Goal: Navigation & Orientation: Find specific page/section

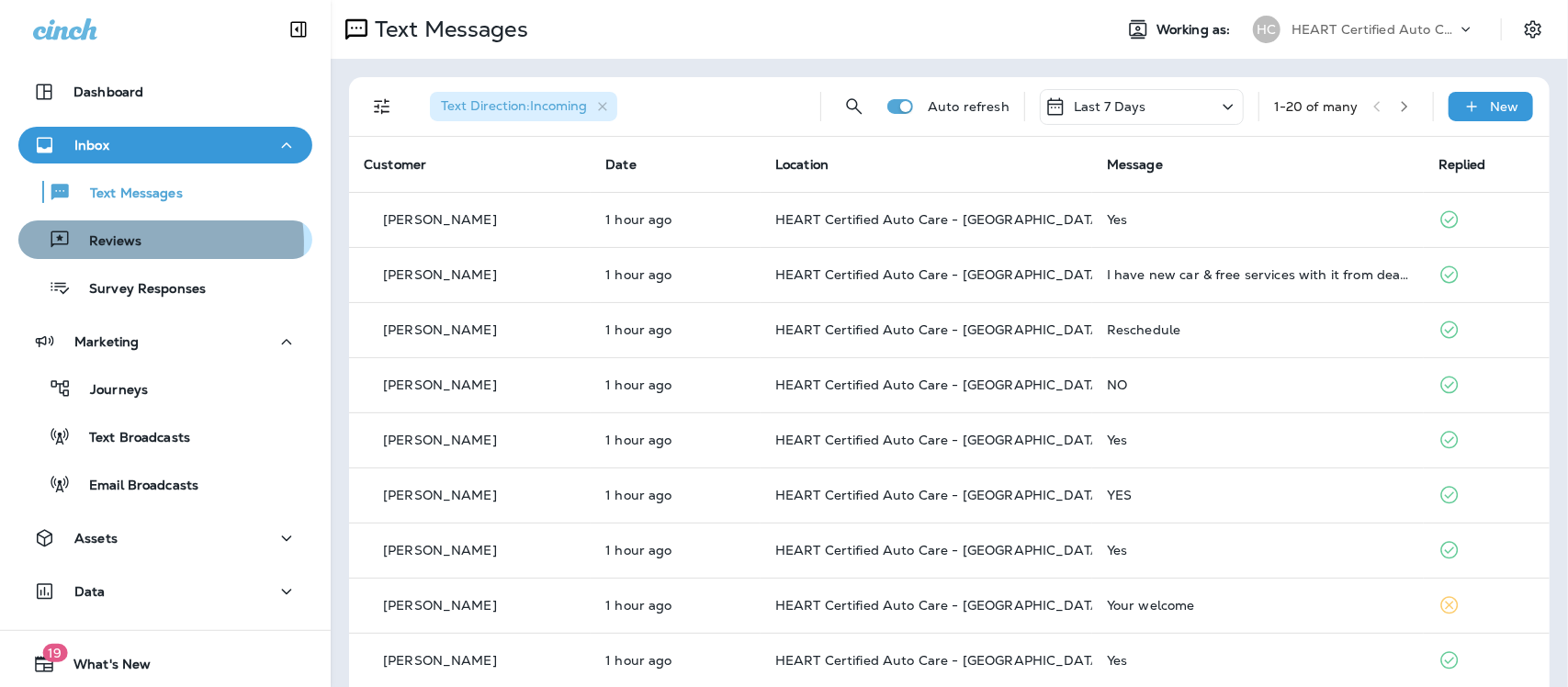
click at [125, 245] on p "Reviews" at bounding box center [106, 242] width 70 height 17
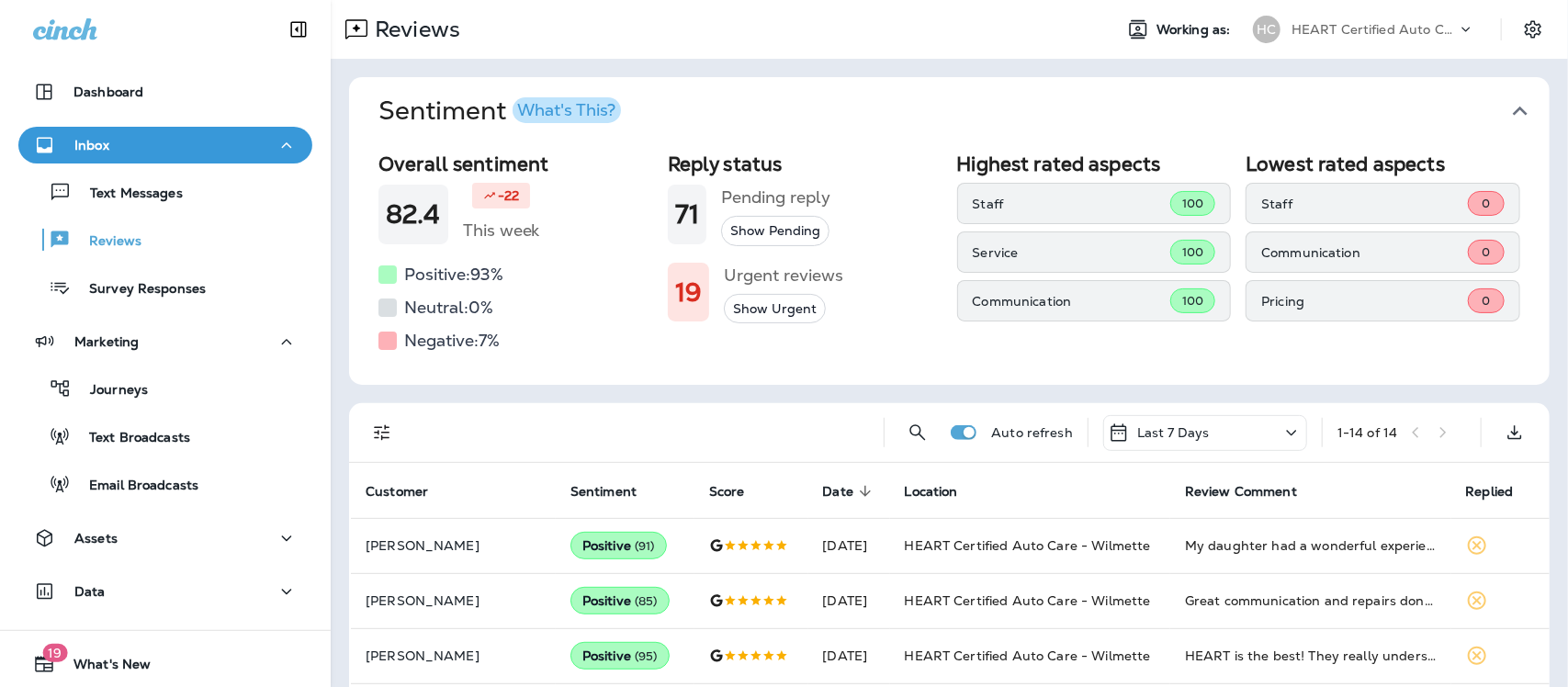
click at [1508, 110] on icon "button" at bounding box center [1520, 110] width 29 height 29
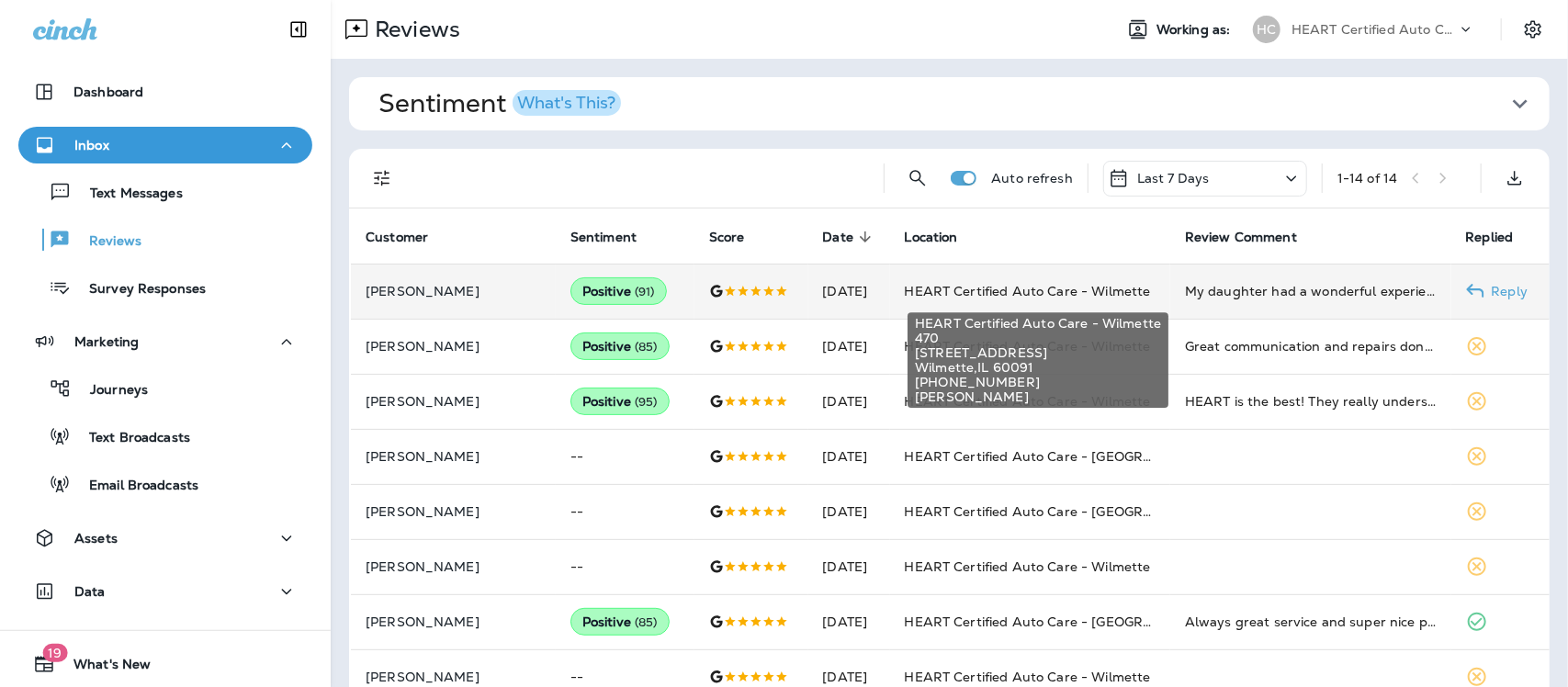
click at [1067, 292] on span "HEART Certified Auto Care - Wilmette" at bounding box center [1028, 290] width 246 height 16
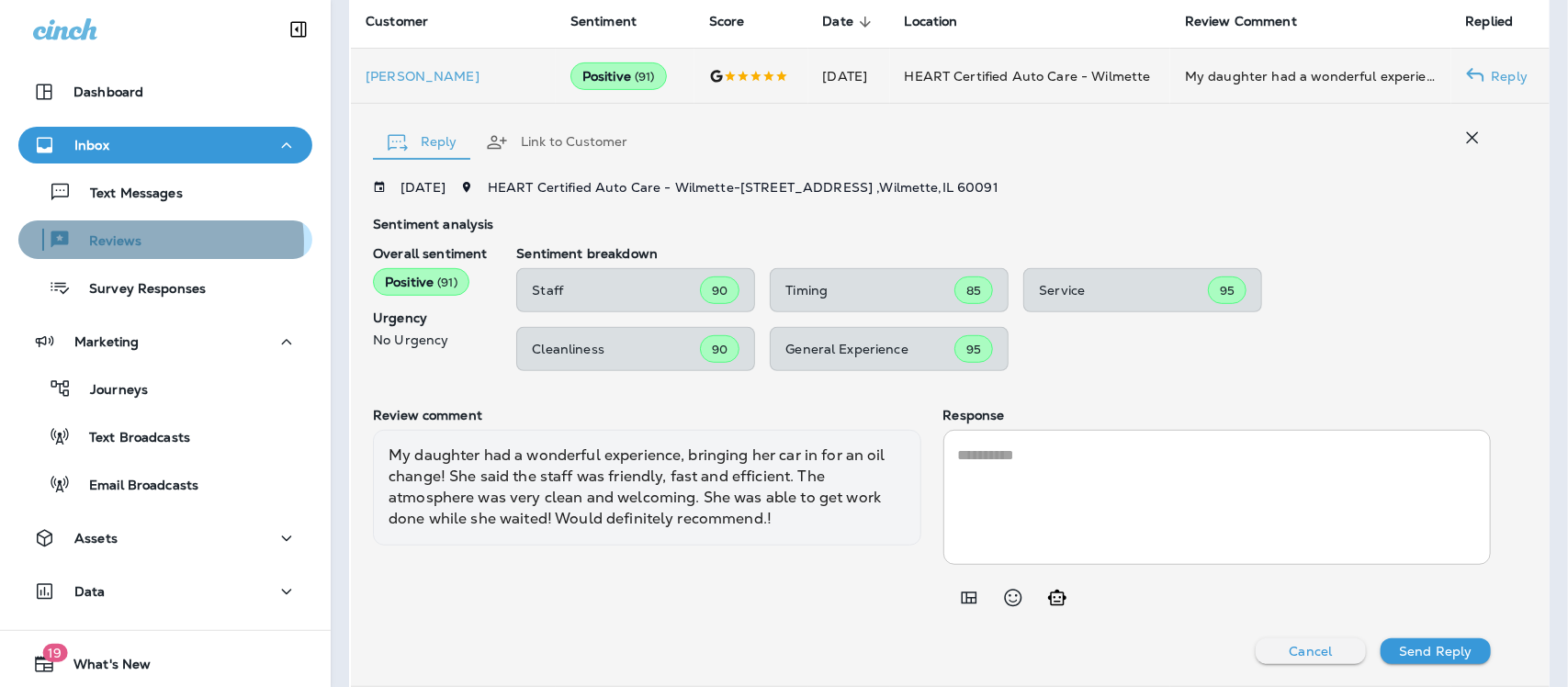
click at [143, 244] on div "Reviews" at bounding box center [166, 240] width 280 height 28
click at [1461, 134] on icon "button" at bounding box center [1472, 137] width 22 height 22
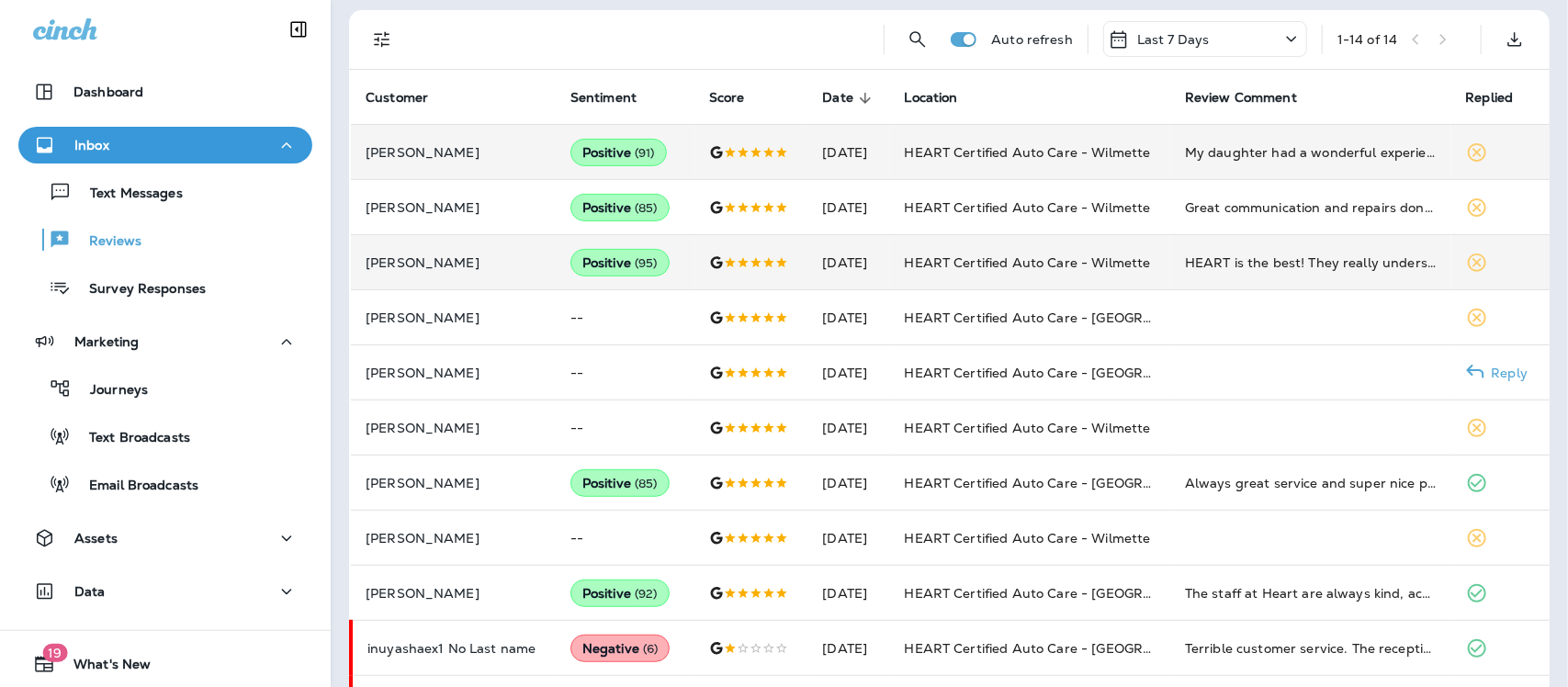
scroll to position [99, 0]
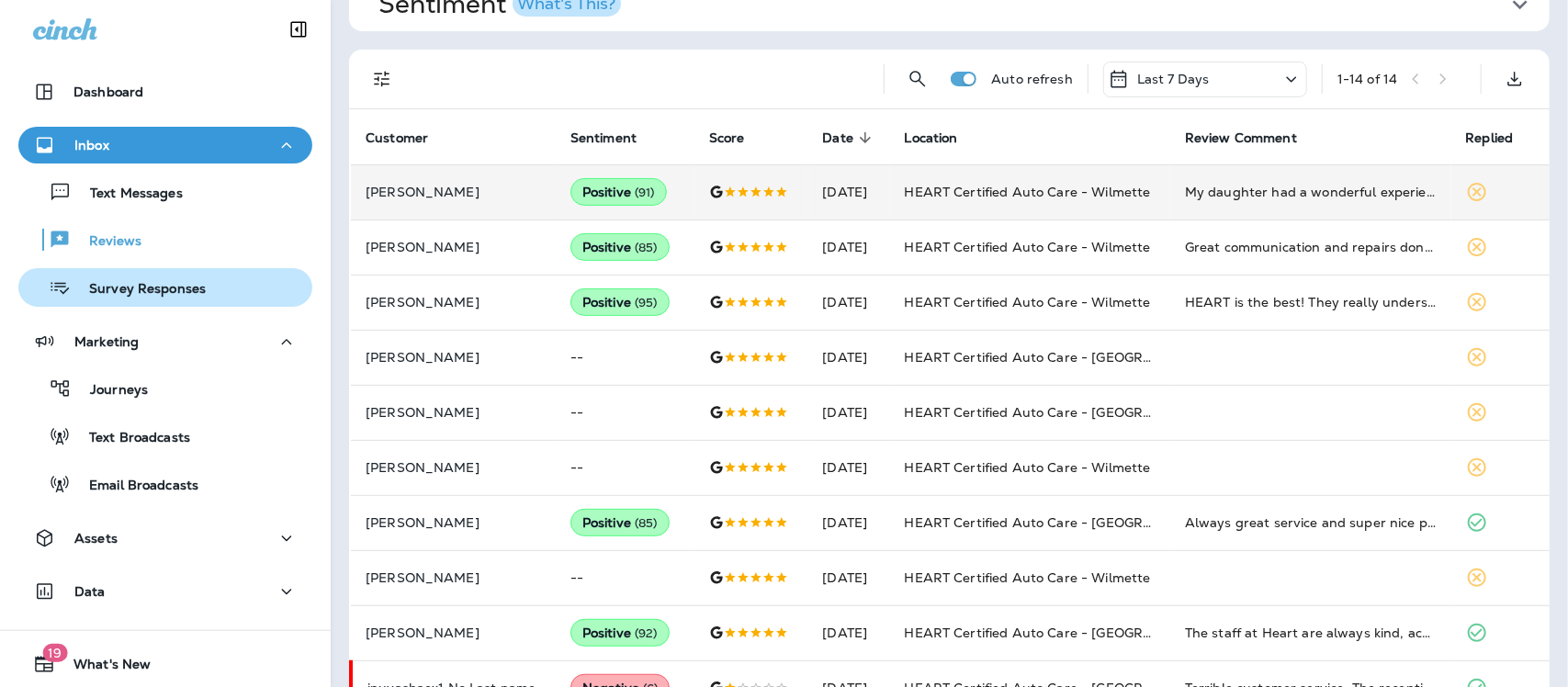
click at [145, 289] on p "Survey Responses" at bounding box center [138, 289] width 135 height 17
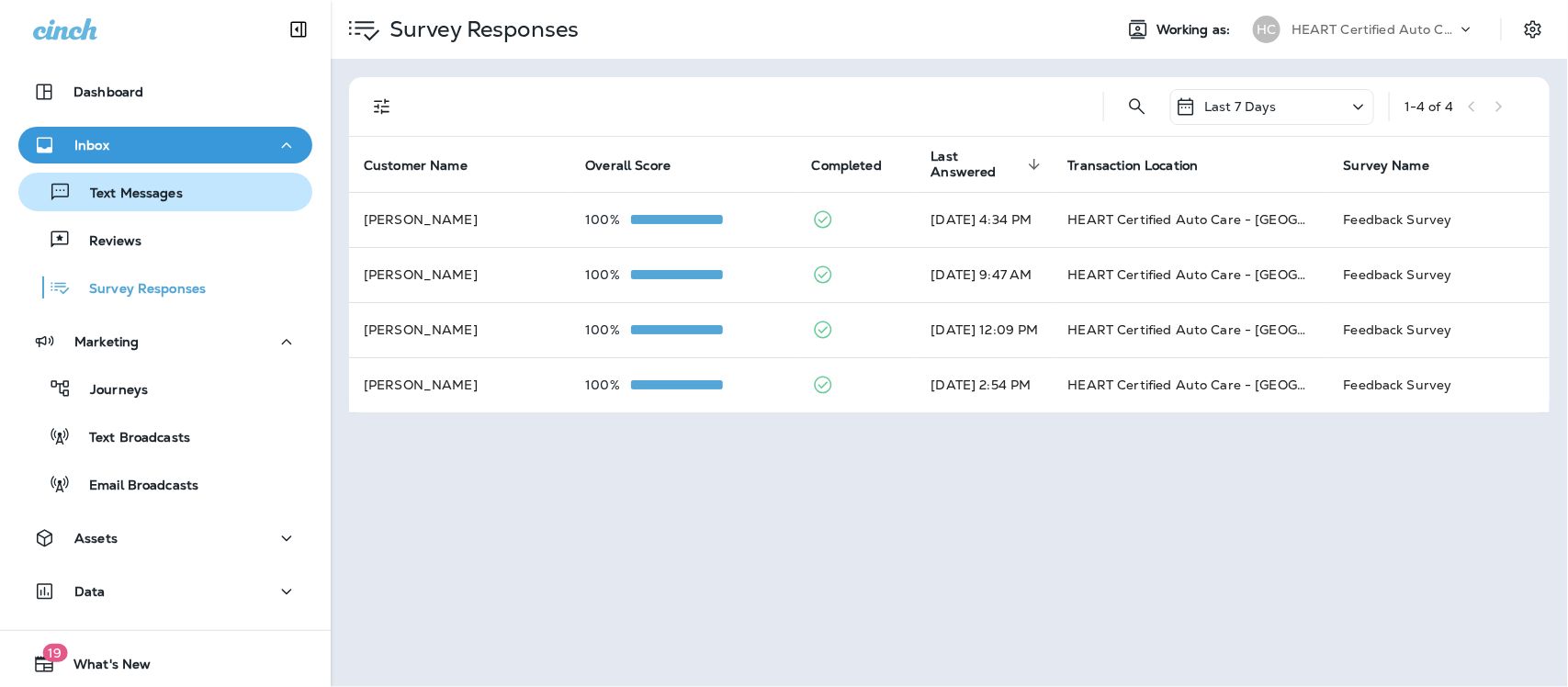
click at [107, 184] on div "Text Messages" at bounding box center [104, 191] width 157 height 28
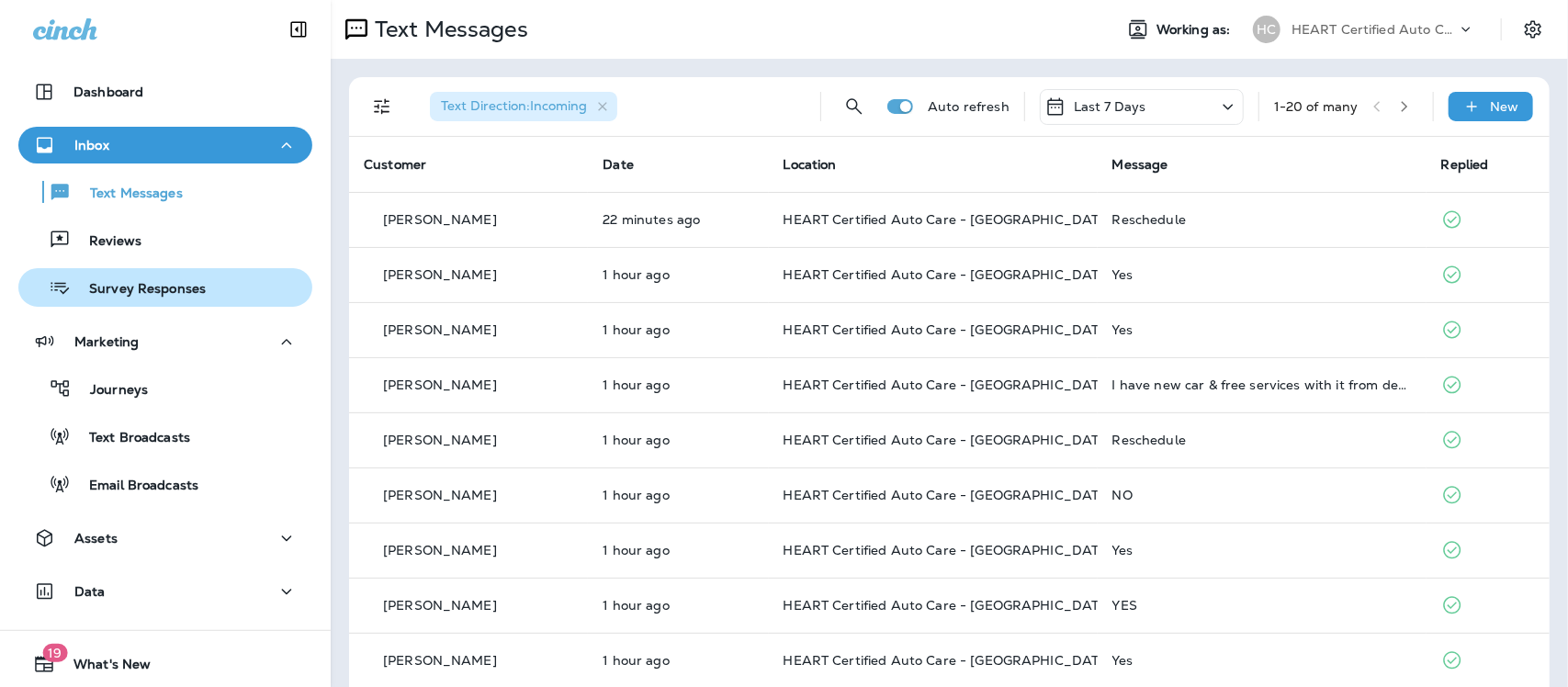
click at [140, 285] on p "Survey Responses" at bounding box center [138, 289] width 135 height 17
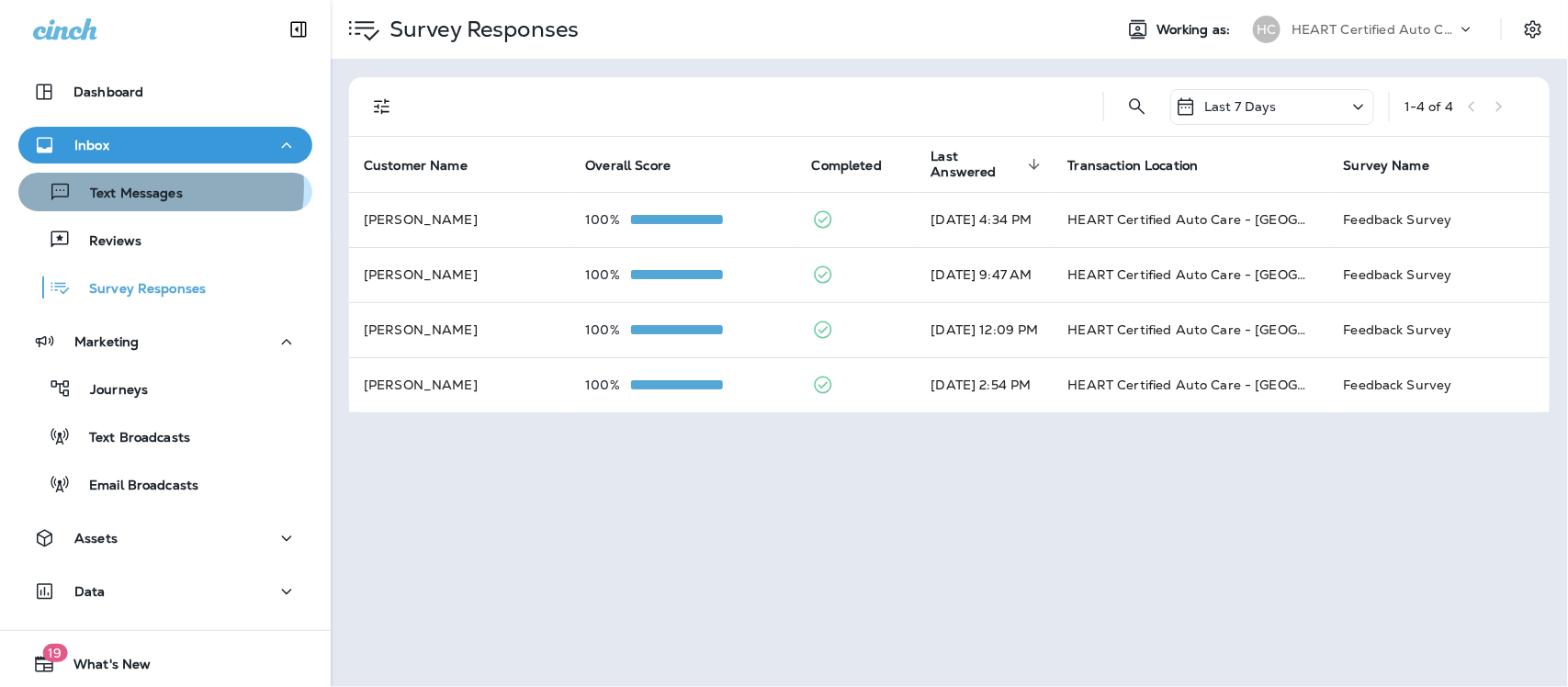
click at [127, 186] on p "Text Messages" at bounding box center [127, 194] width 111 height 17
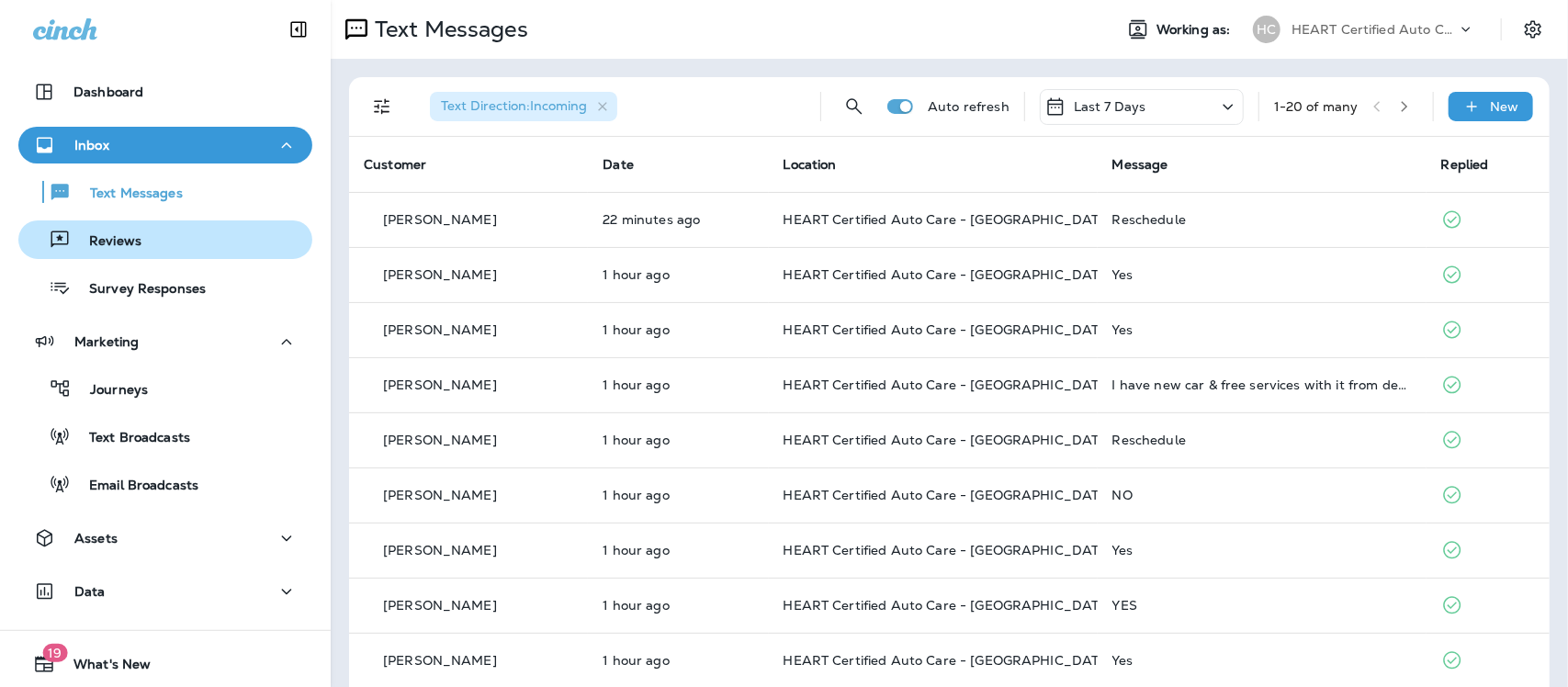
click at [122, 233] on p "Reviews" at bounding box center [106, 242] width 70 height 17
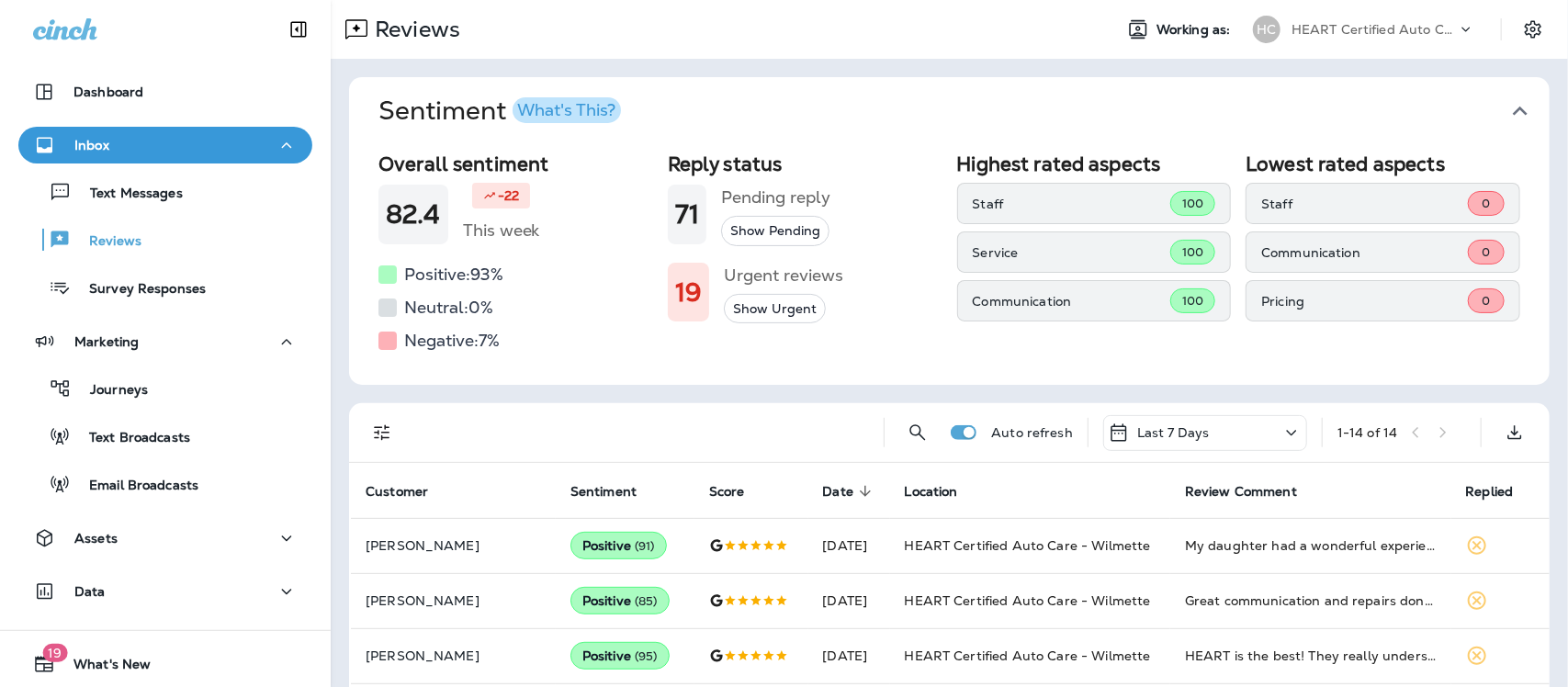
click at [1513, 111] on icon "button" at bounding box center [1519, 111] width 14 height 10
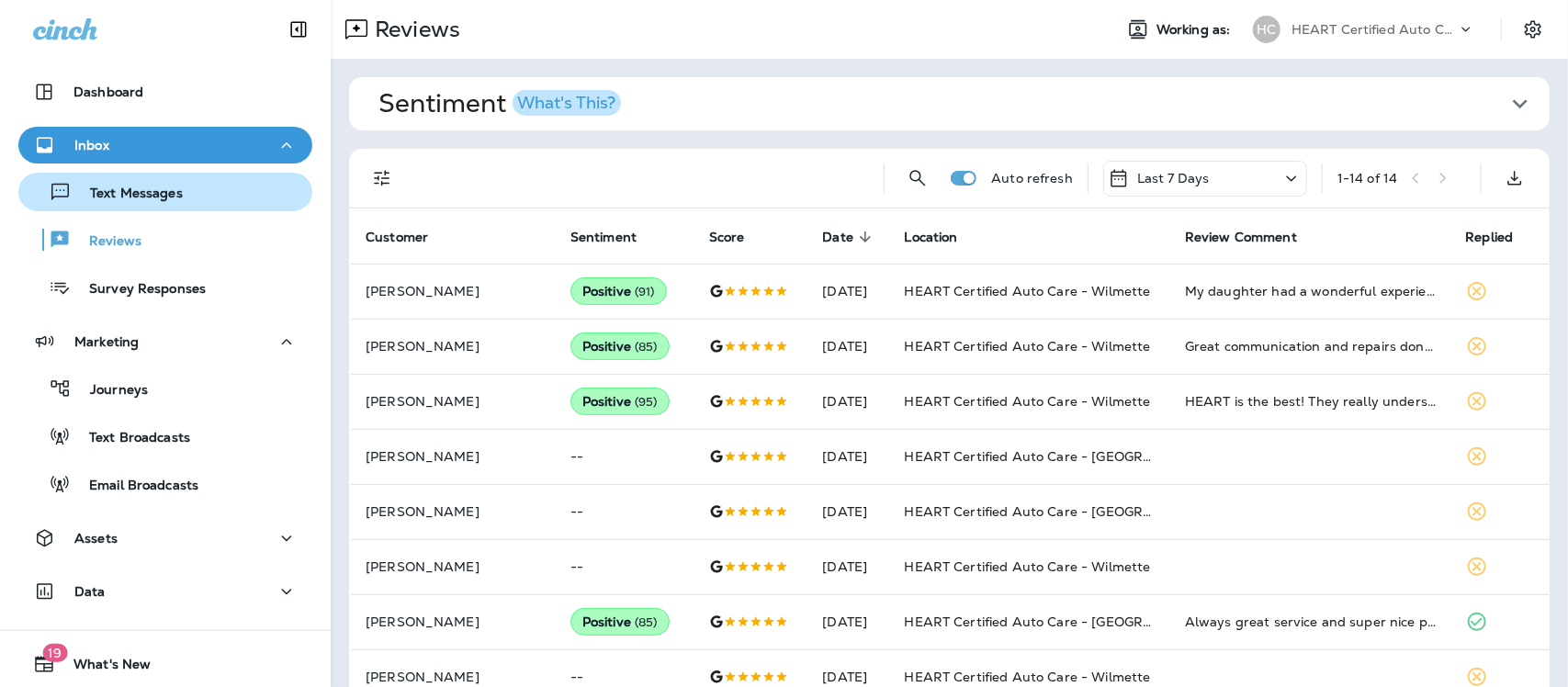
click at [163, 188] on p "Text Messages" at bounding box center [127, 194] width 111 height 17
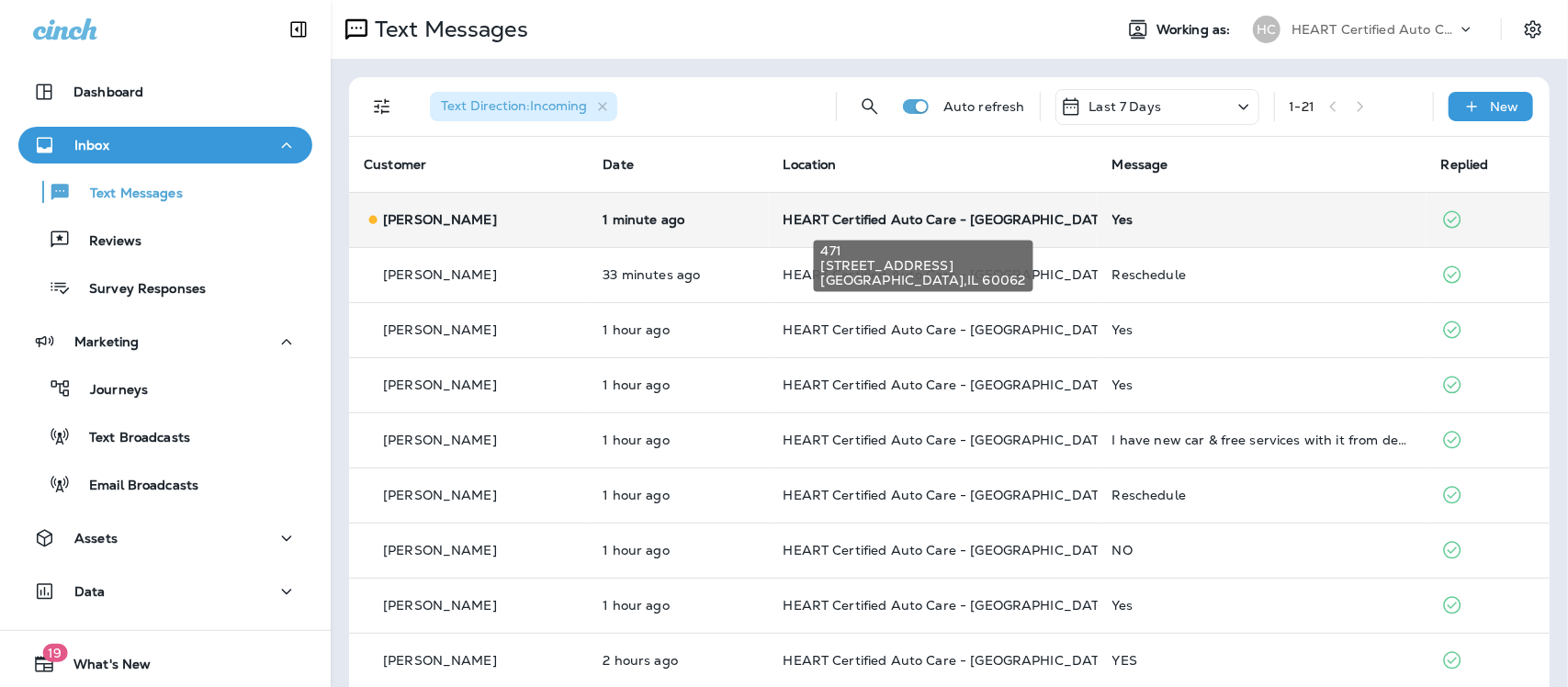
click at [970, 213] on span "HEART Certified Auto Care - [GEOGRAPHIC_DATA]" at bounding box center [949, 219] width 330 height 16
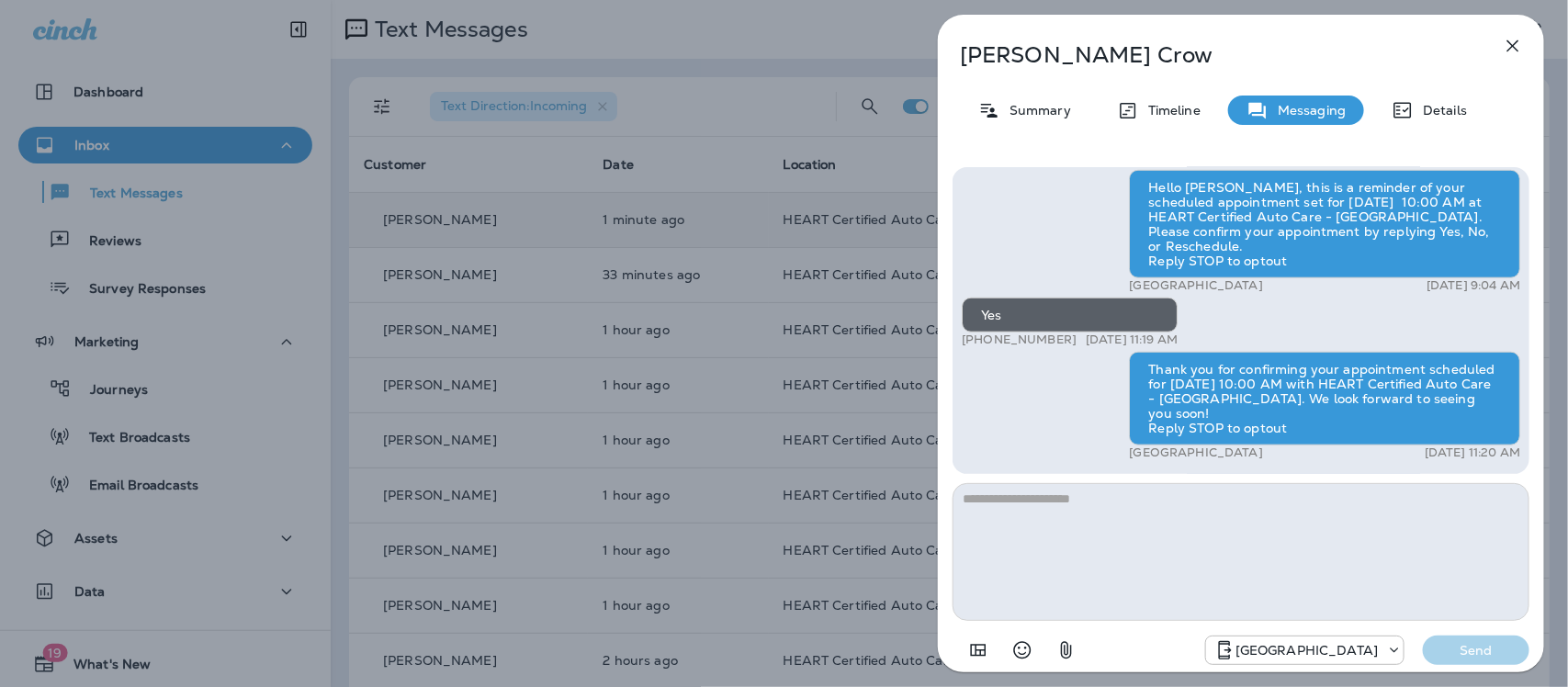
drag, startPoint x: 1511, startPoint y: 41, endPoint x: 1500, endPoint y: 44, distance: 11.4
click at [1500, 44] on button "button" at bounding box center [1513, 46] width 37 height 37
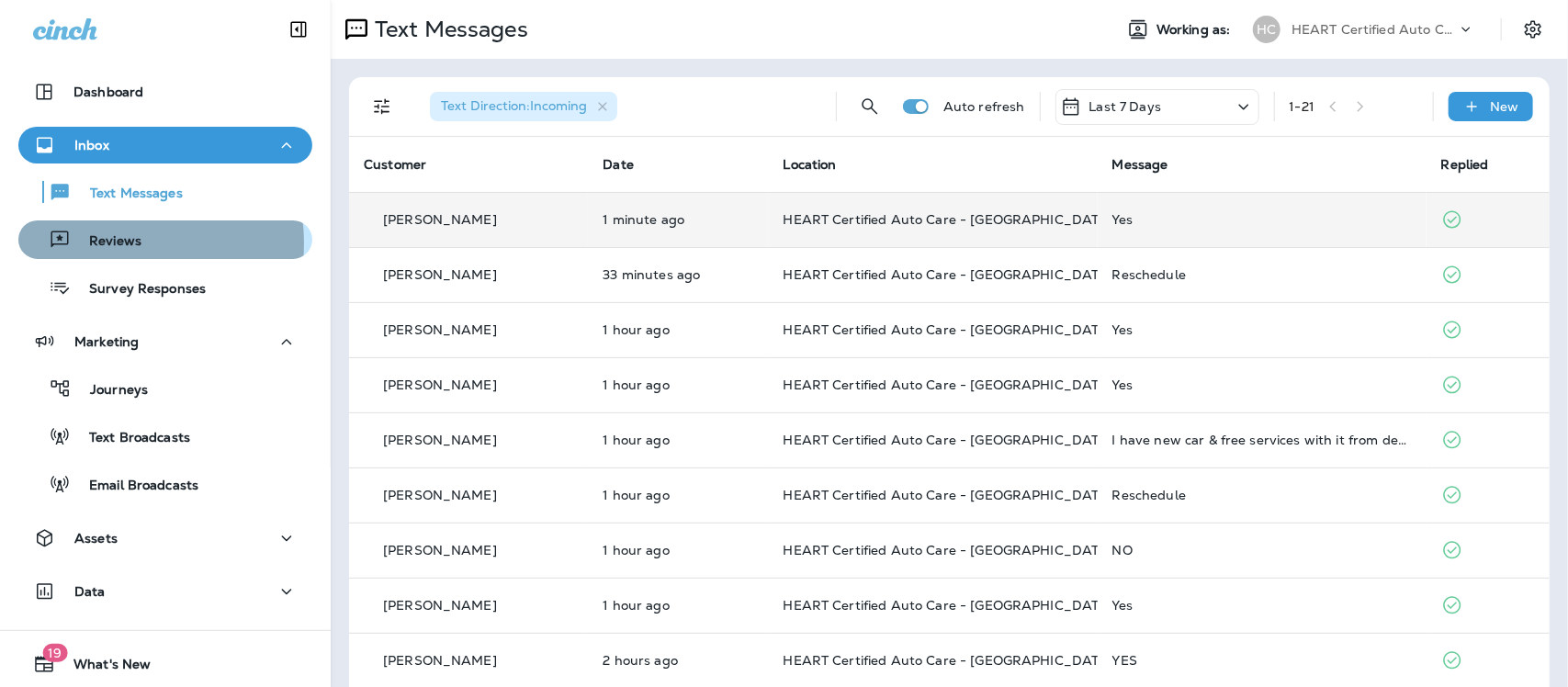
click at [113, 244] on p "Reviews" at bounding box center [106, 242] width 70 height 17
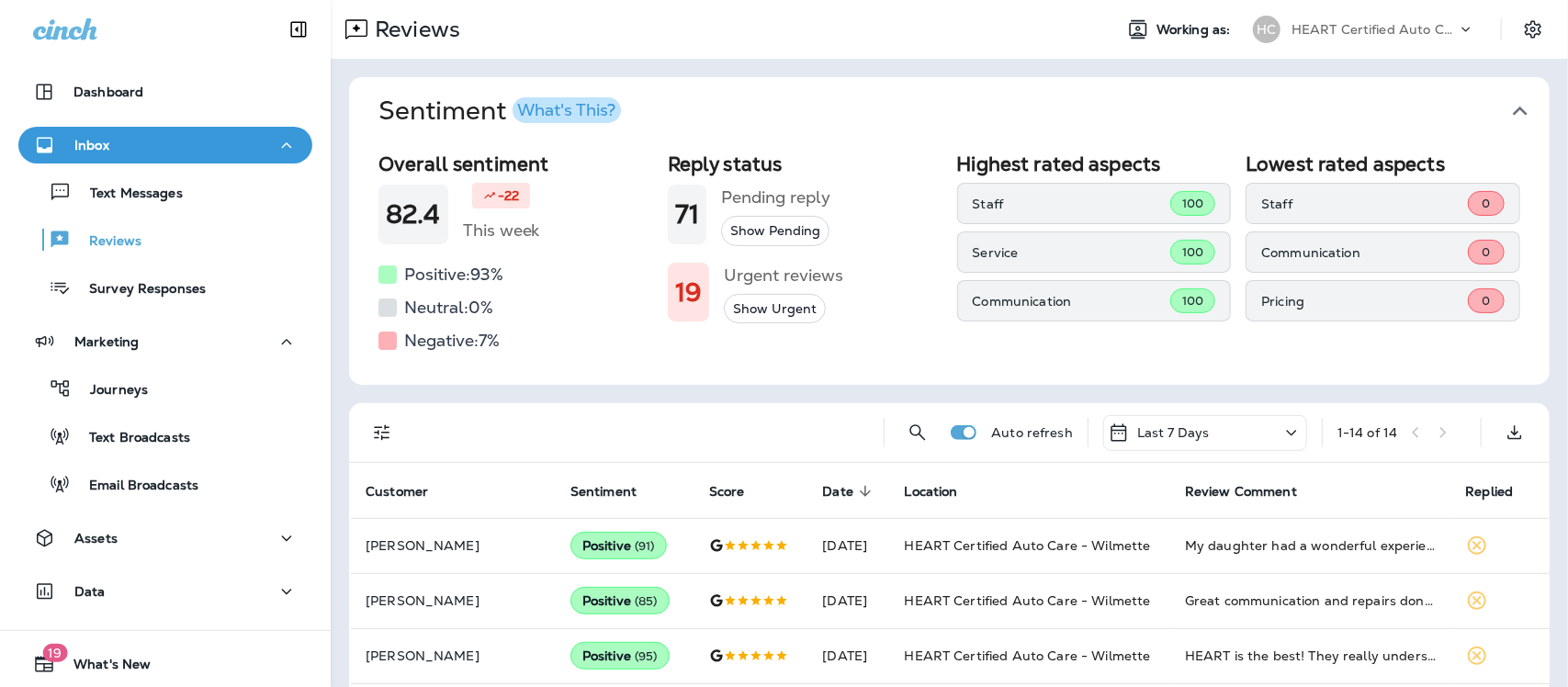
click at [1506, 108] on icon "button" at bounding box center [1520, 110] width 29 height 29
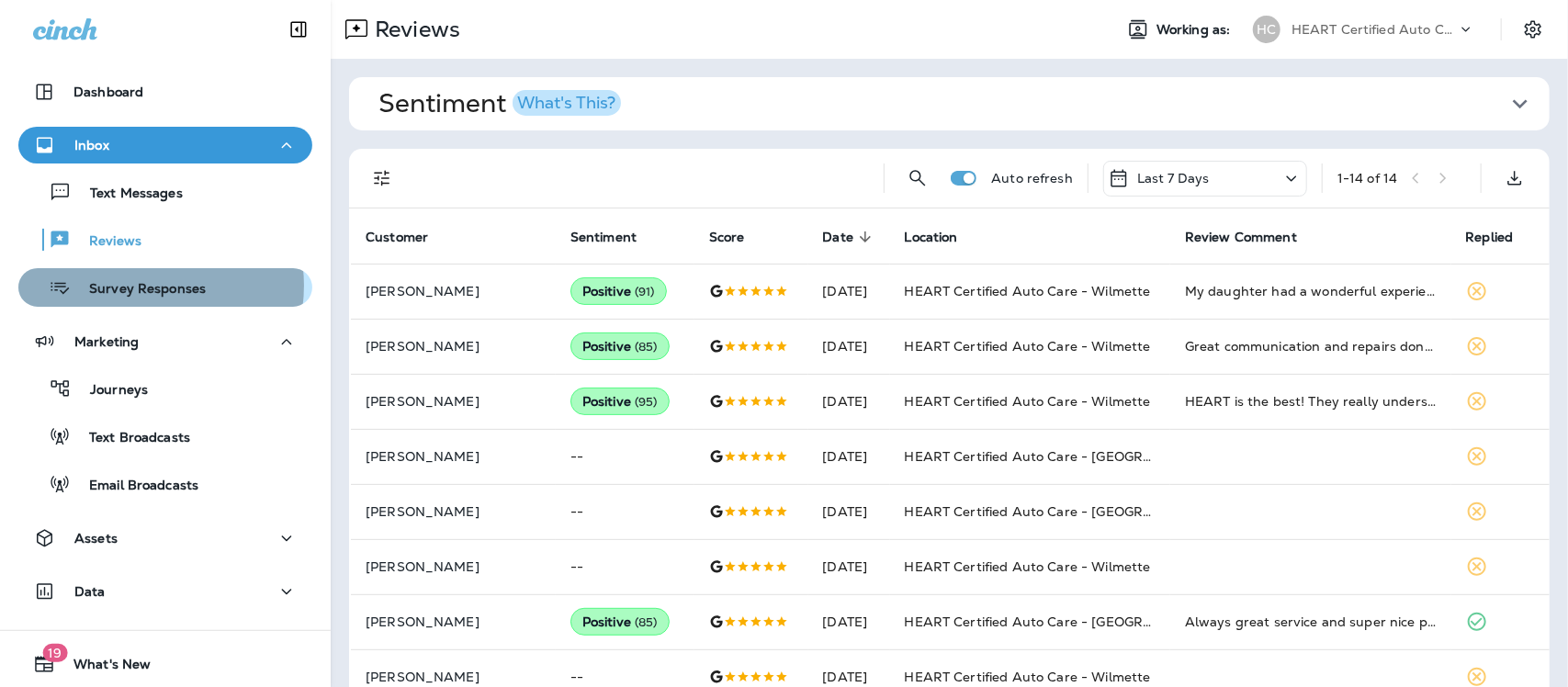
click at [147, 285] on p "Survey Responses" at bounding box center [138, 289] width 135 height 17
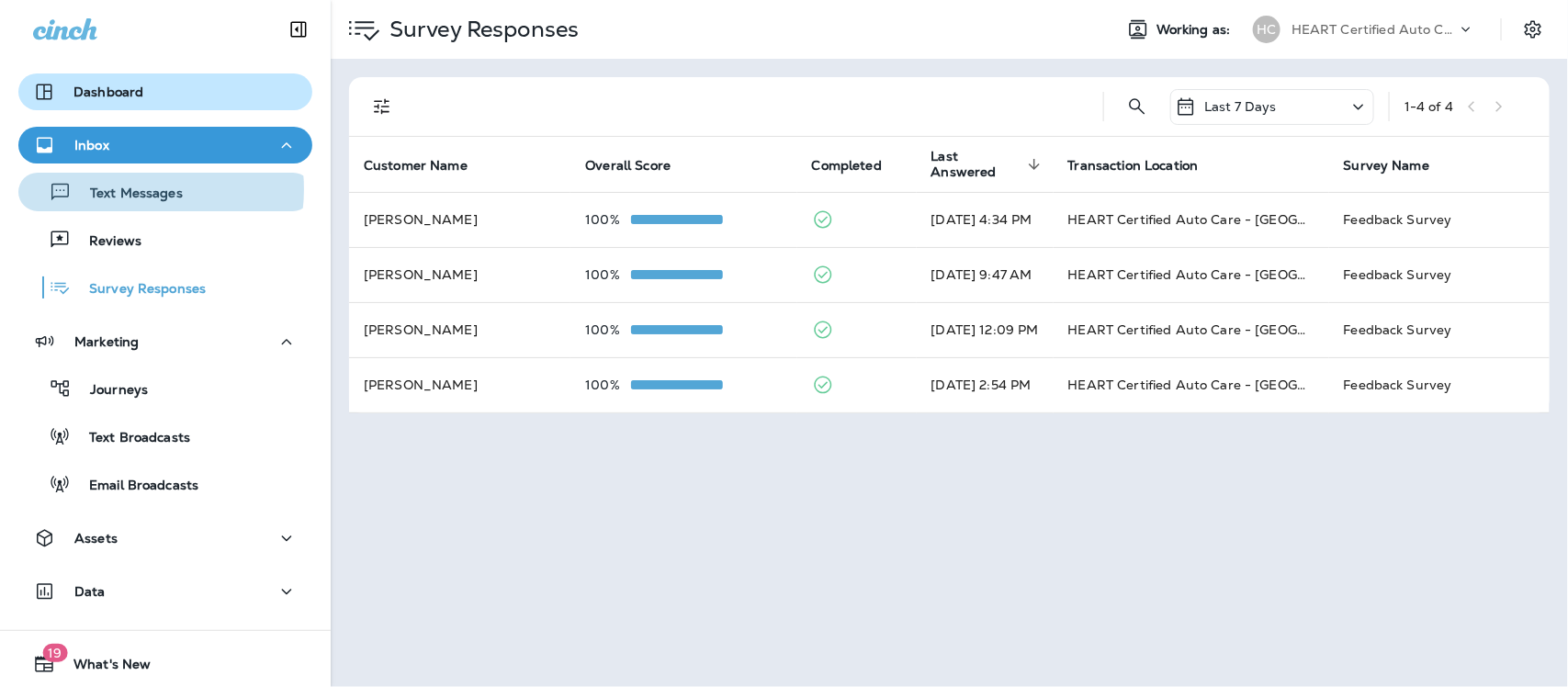
drag, startPoint x: 126, startPoint y: 189, endPoint x: 126, endPoint y: 90, distance: 99.0
click at [126, 186] on p "Text Messages" at bounding box center [127, 194] width 111 height 17
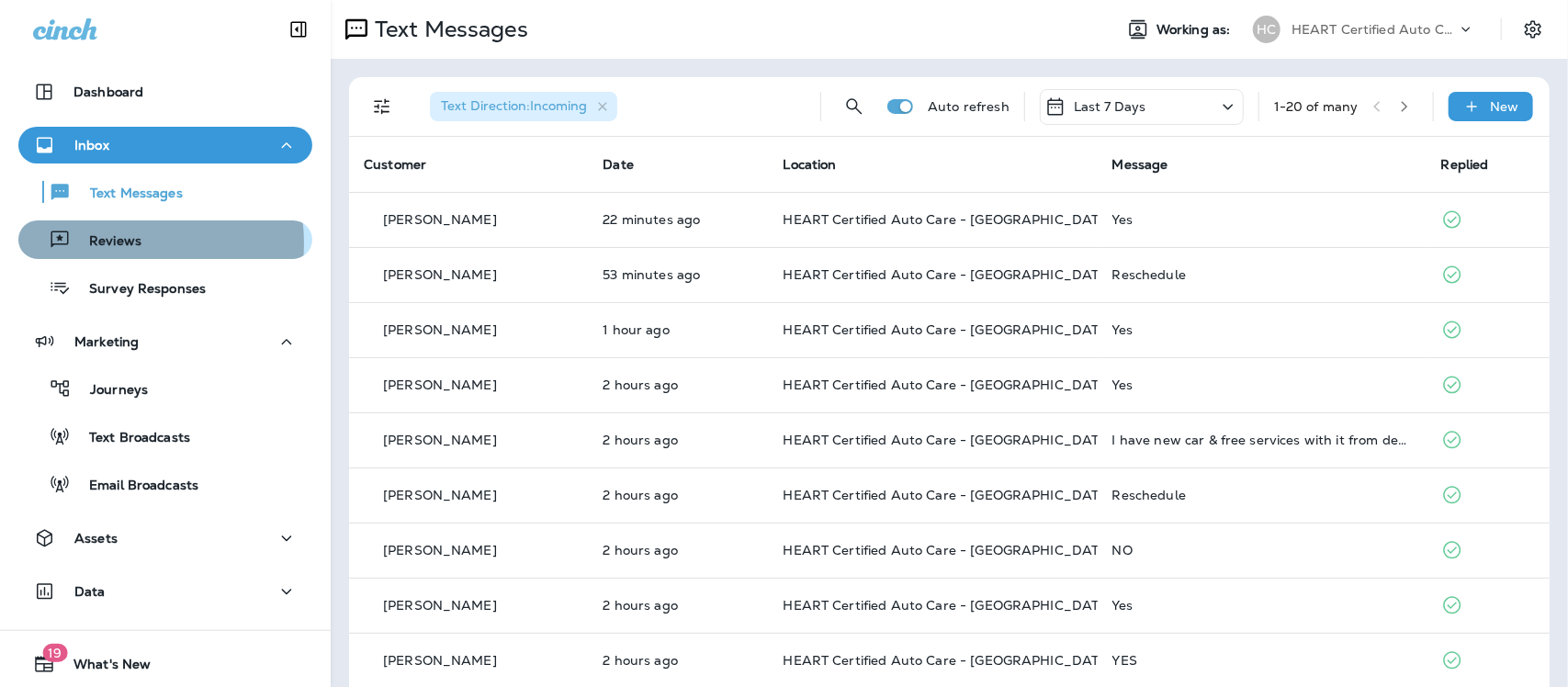
click at [113, 244] on p "Reviews" at bounding box center [106, 242] width 70 height 17
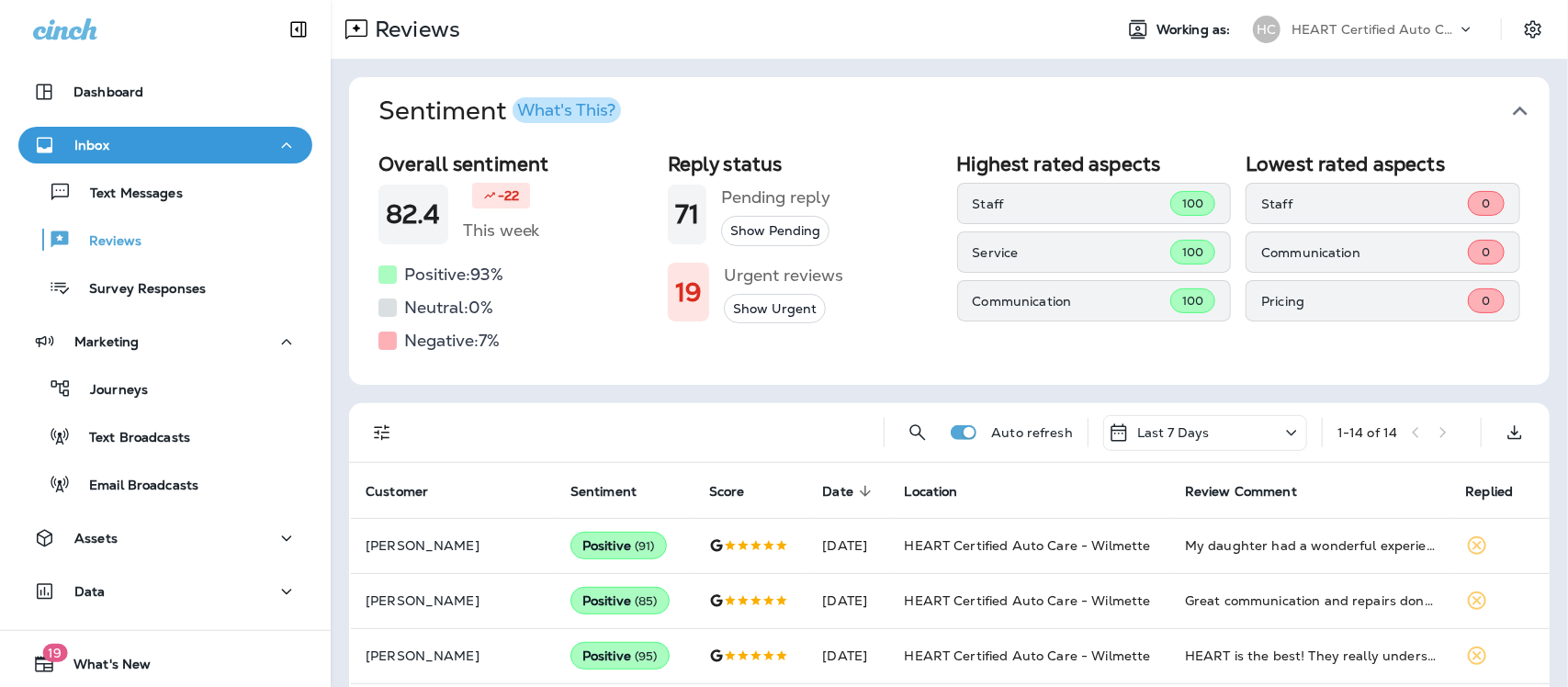
click at [1509, 110] on icon "button" at bounding box center [1520, 110] width 29 height 29
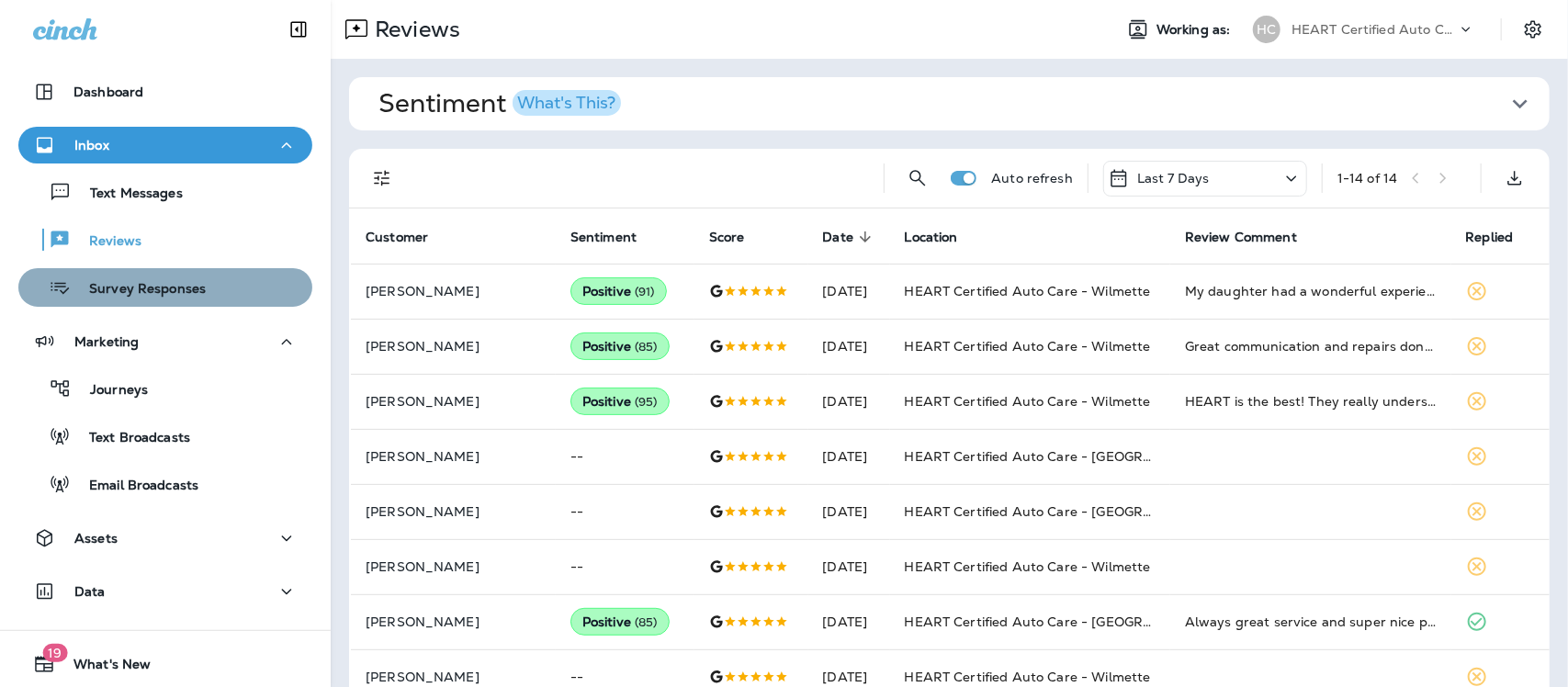
click at [176, 289] on p "Survey Responses" at bounding box center [138, 289] width 135 height 17
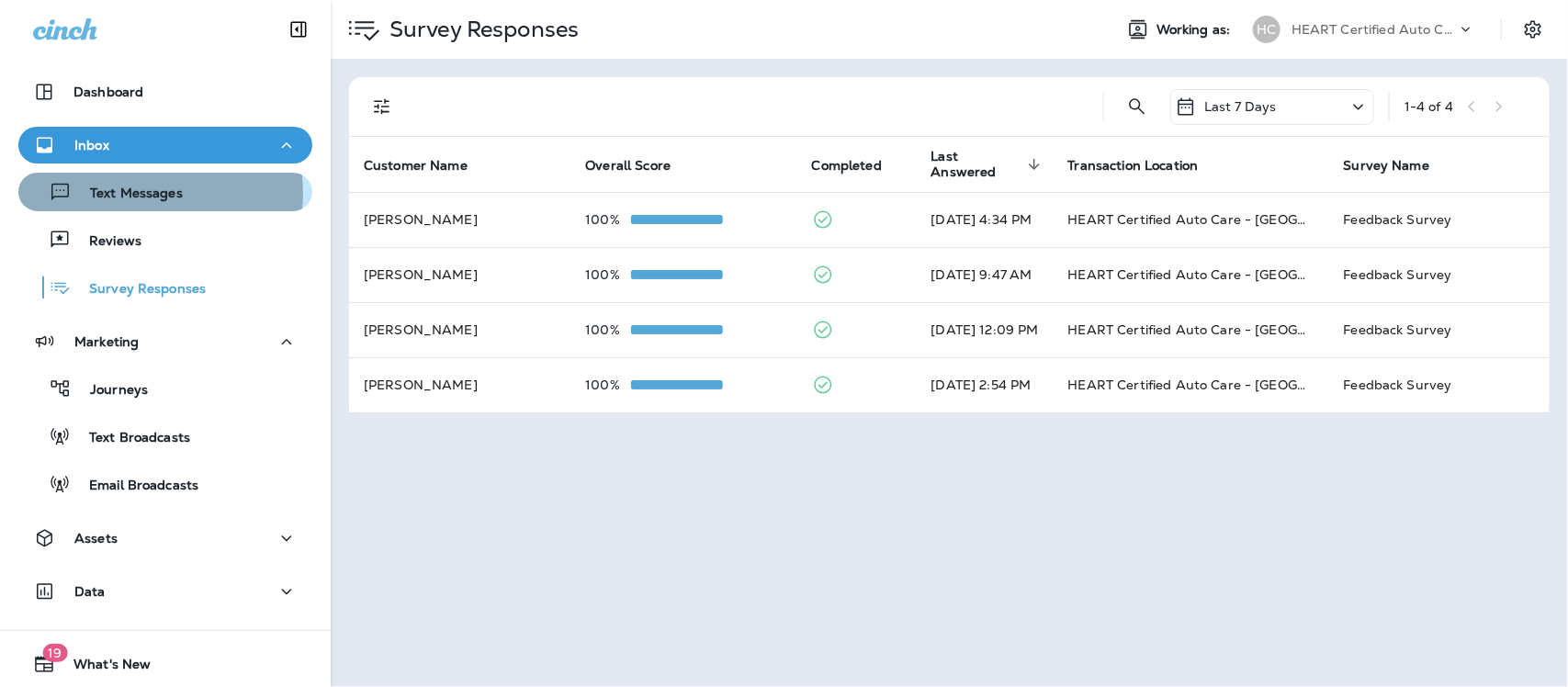
click at [140, 193] on p "Text Messages" at bounding box center [127, 194] width 111 height 17
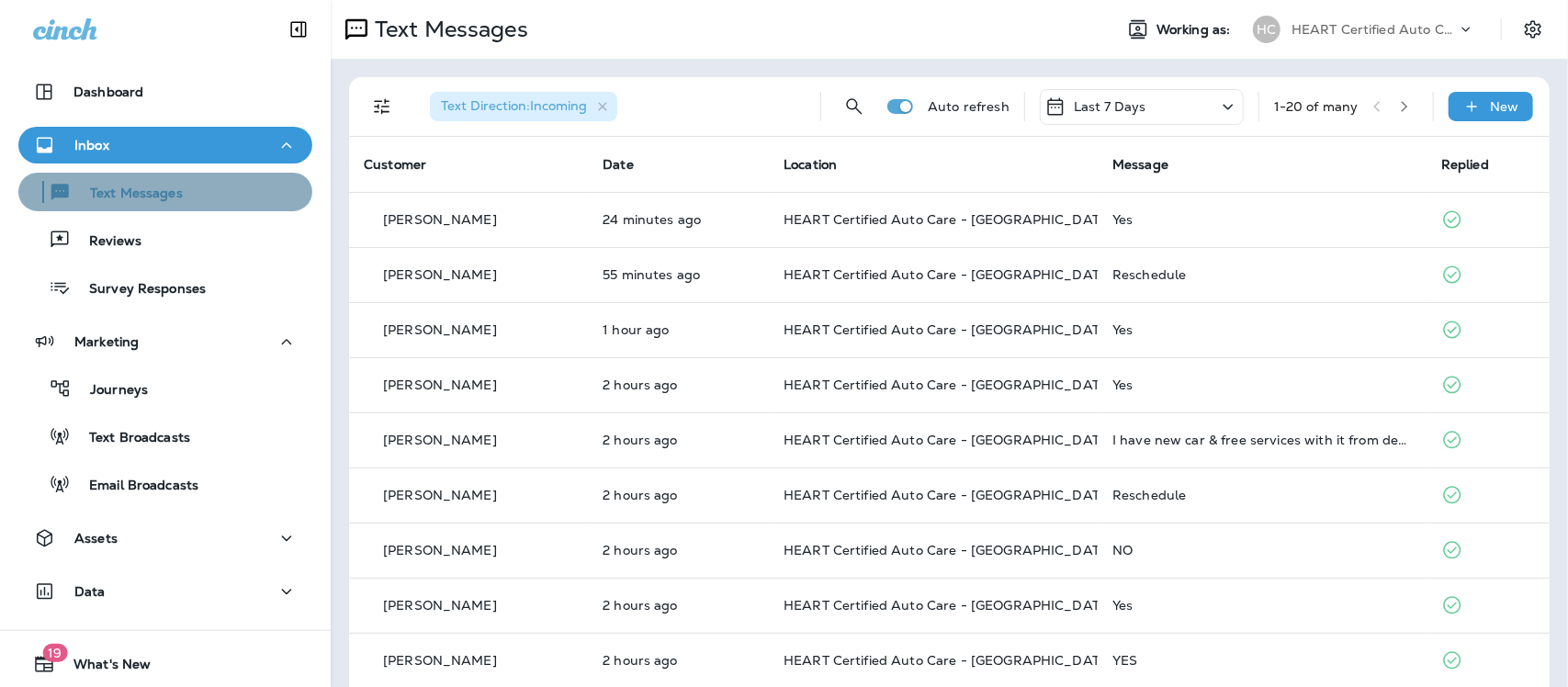
click at [179, 196] on p "Text Messages" at bounding box center [127, 194] width 111 height 17
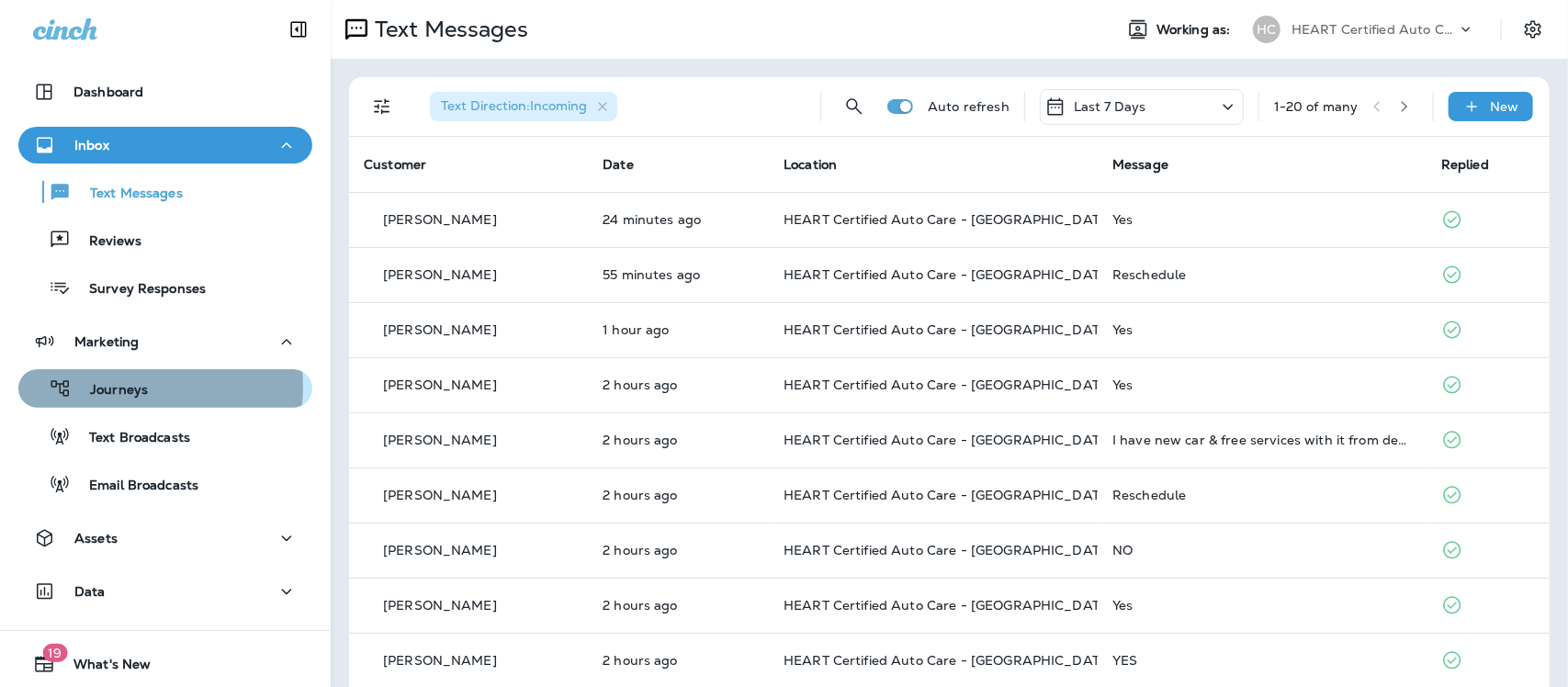
click at [115, 387] on p "Journeys" at bounding box center [109, 391] width 76 height 17
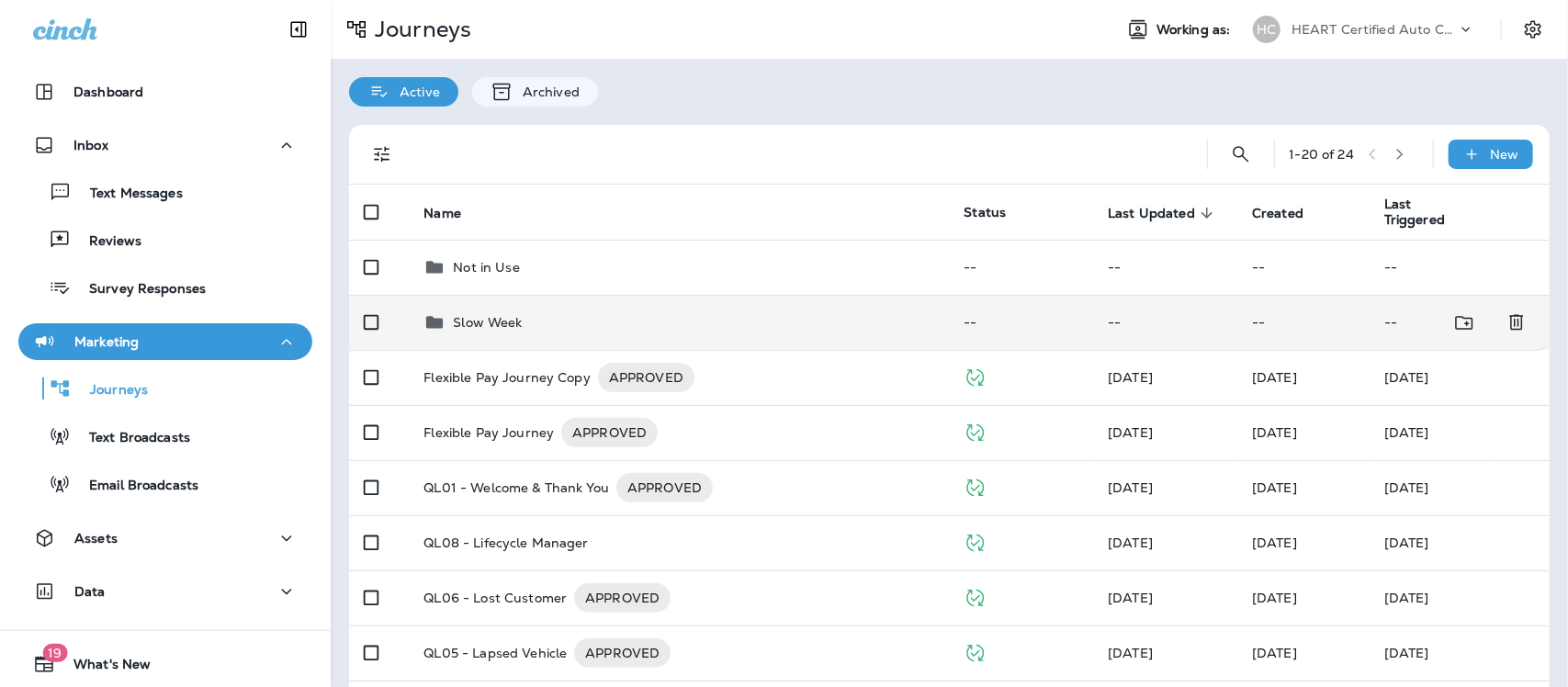
click at [496, 319] on p "Slow Week" at bounding box center [487, 322] width 69 height 14
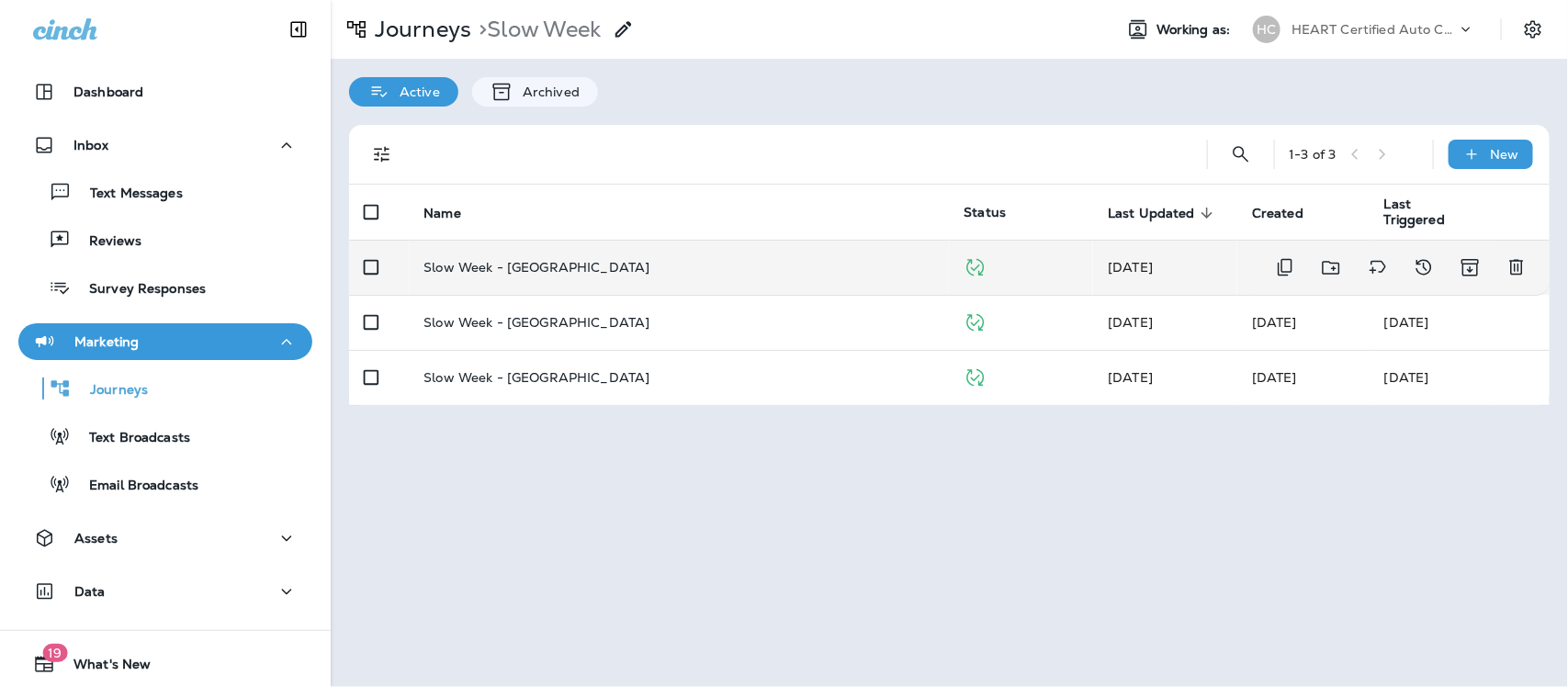
click at [551, 267] on p "Slow Week - [GEOGRAPHIC_DATA]" at bounding box center [537, 266] width 226 height 14
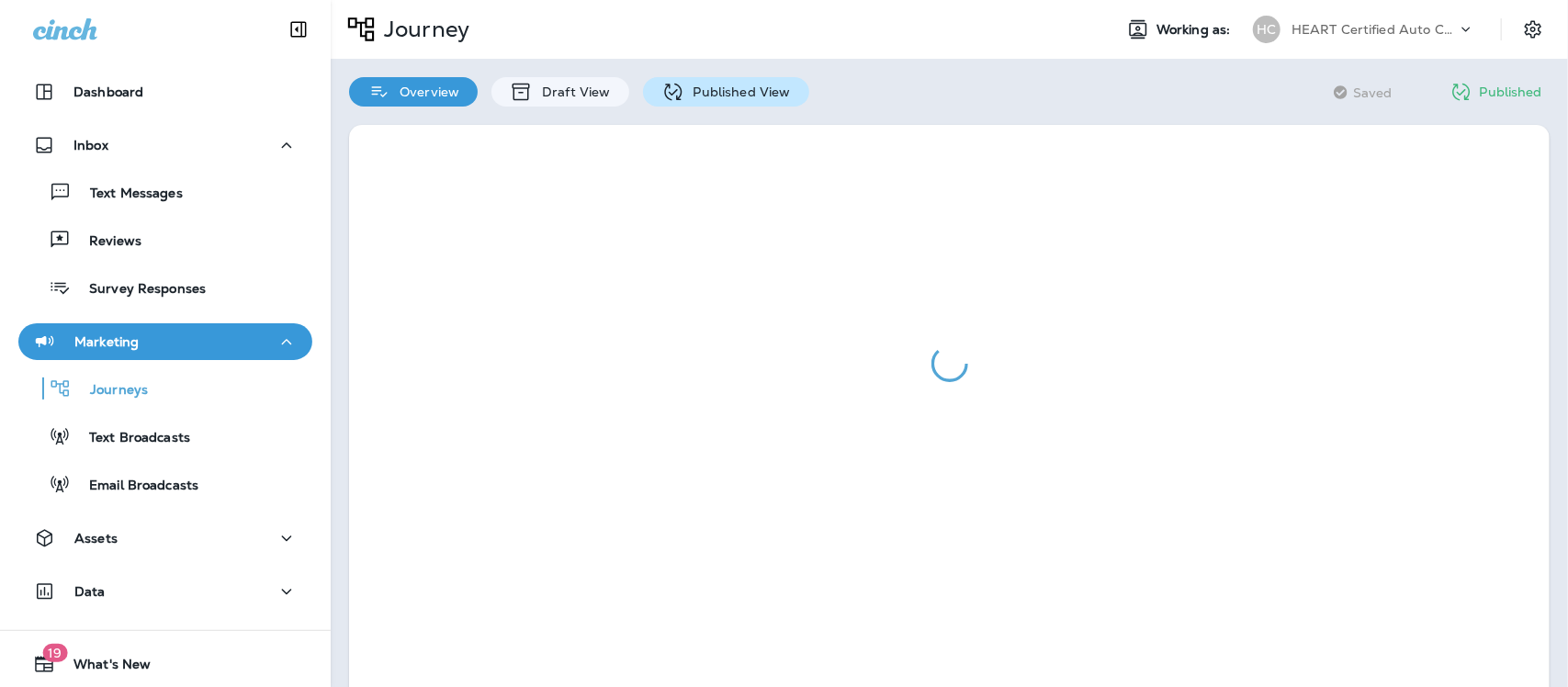
click at [713, 81] on div "Published View" at bounding box center [726, 91] width 167 height 29
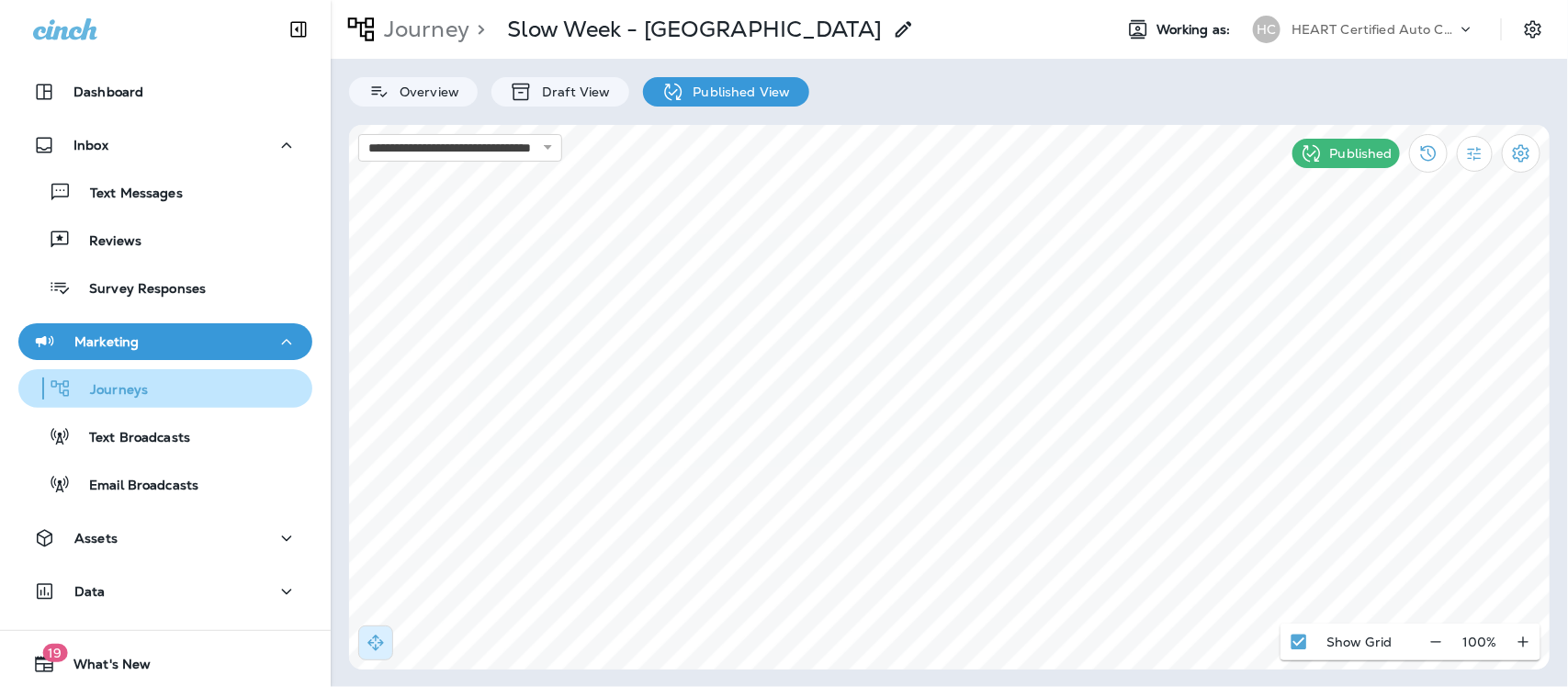
click at [117, 390] on p "Journeys" at bounding box center [109, 391] width 76 height 17
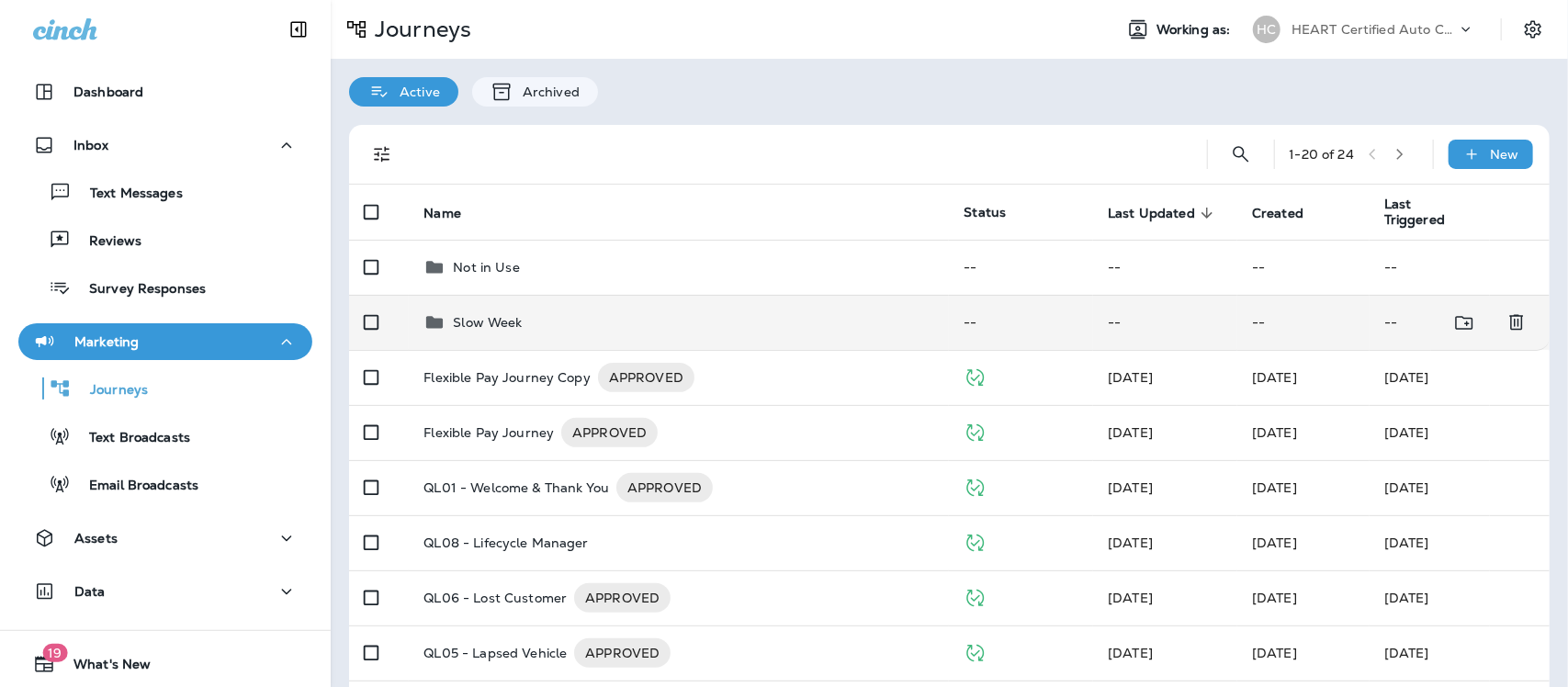
click at [488, 320] on p "Slow Week" at bounding box center [487, 322] width 69 height 14
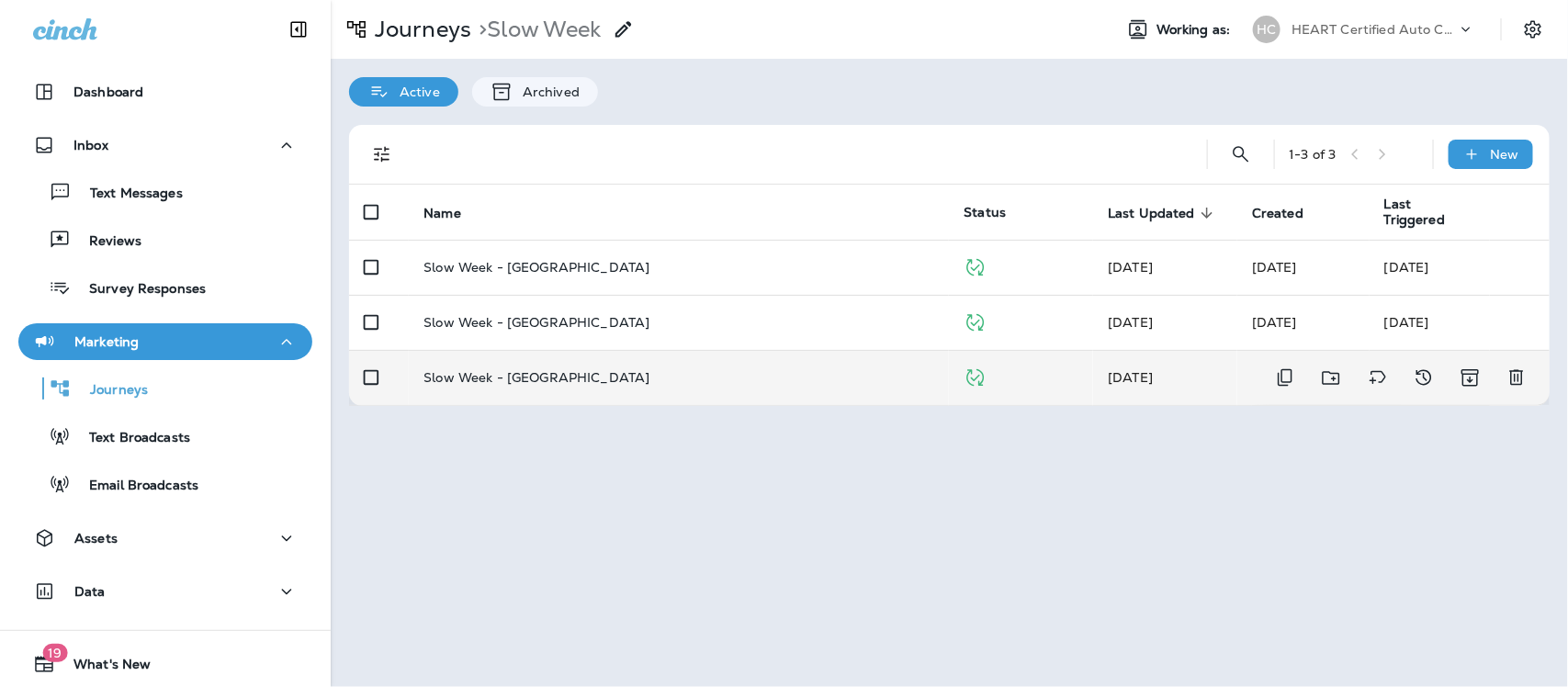
click at [536, 373] on p "Slow Week - [GEOGRAPHIC_DATA]" at bounding box center [537, 377] width 226 height 14
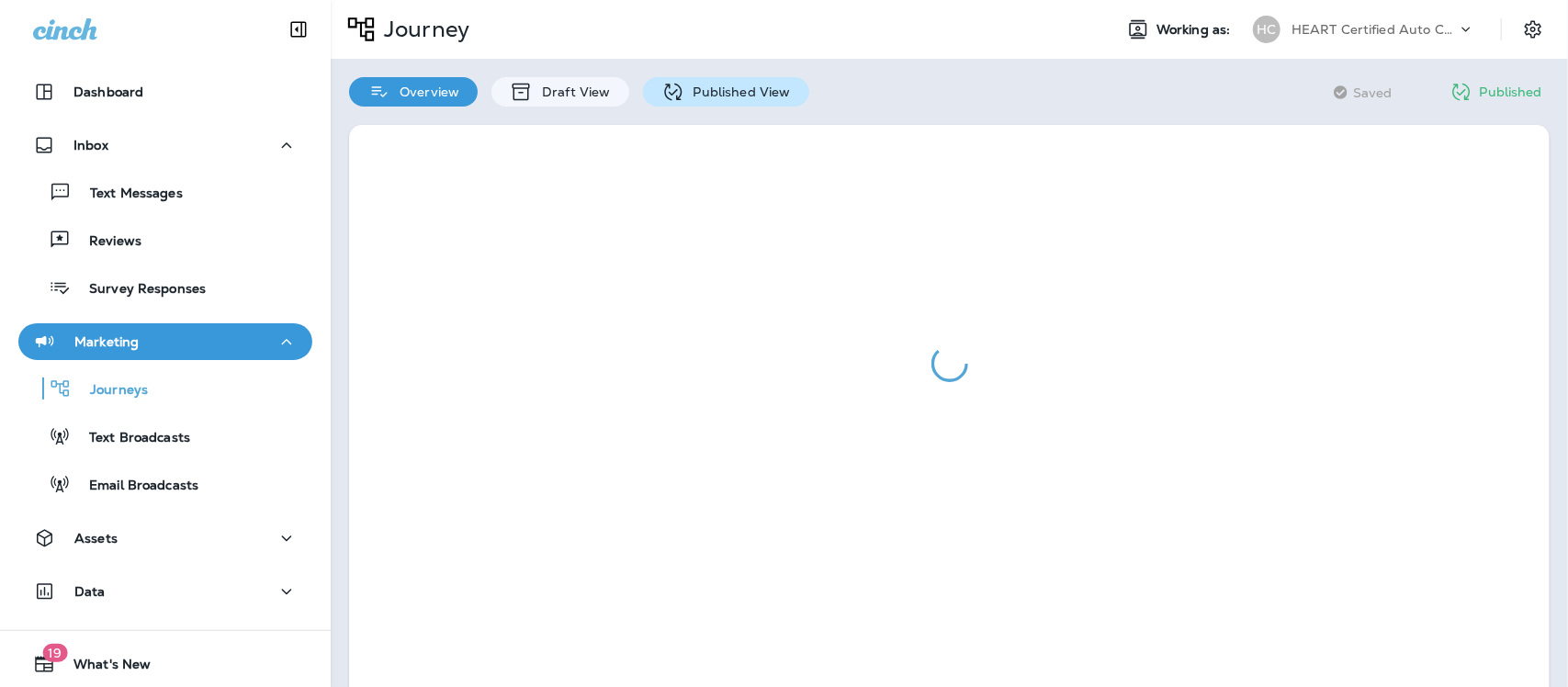
click at [714, 93] on p "Published View" at bounding box center [737, 91] width 107 height 14
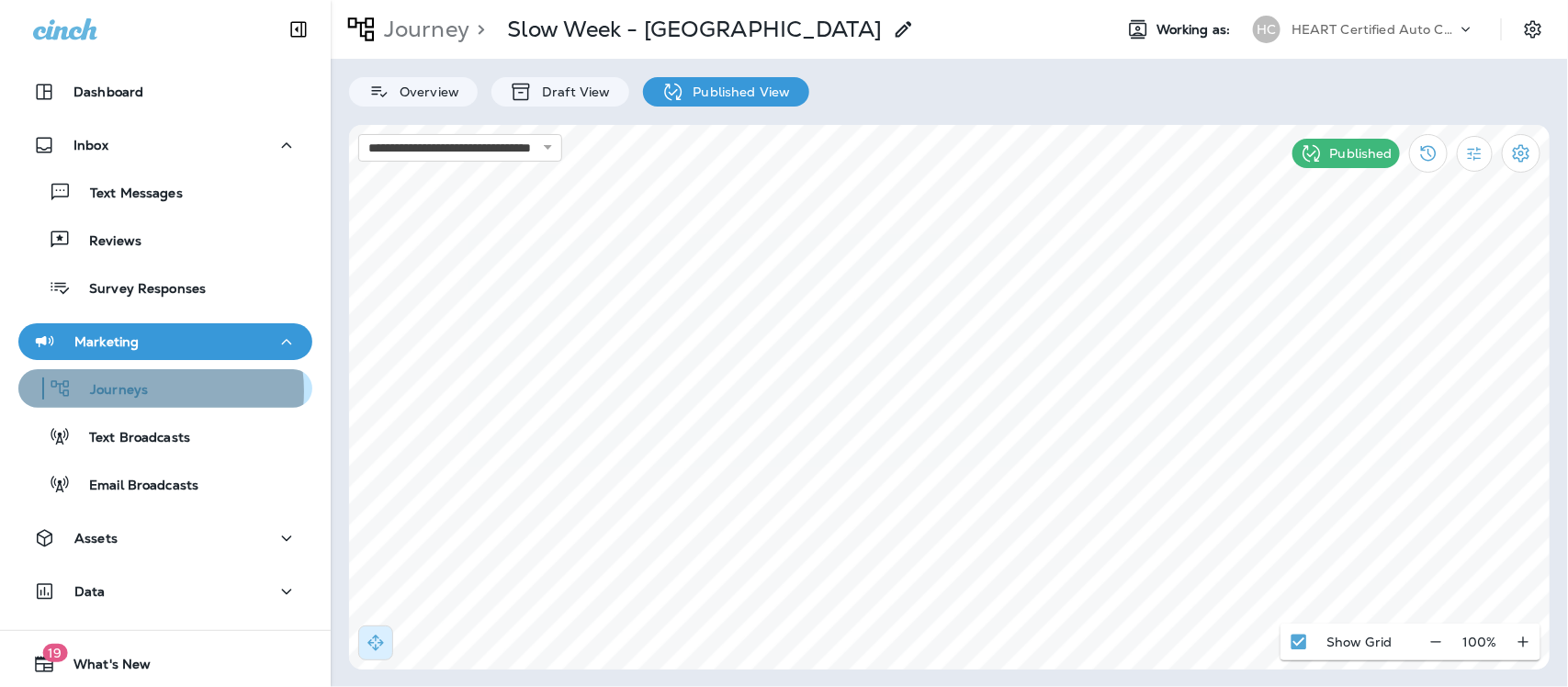
click at [139, 391] on p "Journeys" at bounding box center [109, 391] width 76 height 17
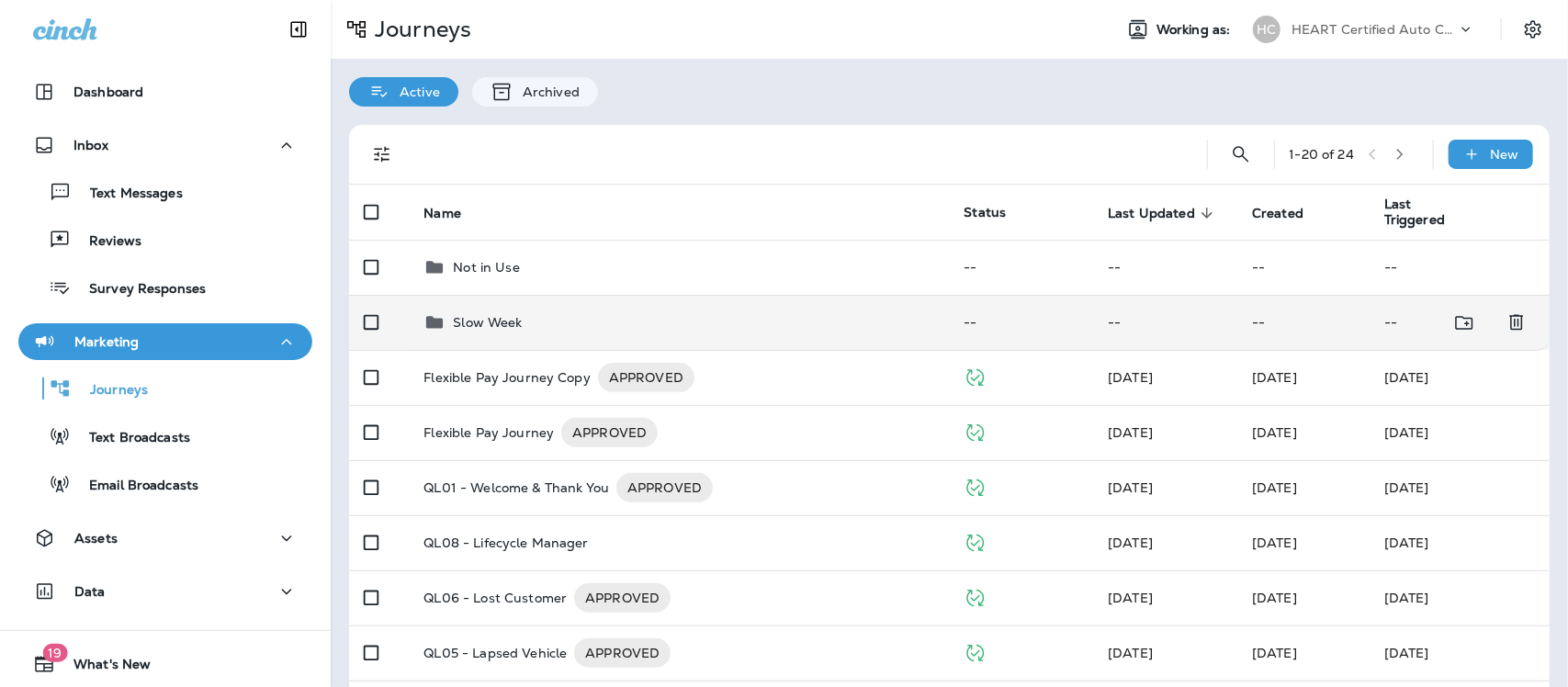
click at [465, 319] on p "Slow Week" at bounding box center [487, 322] width 69 height 14
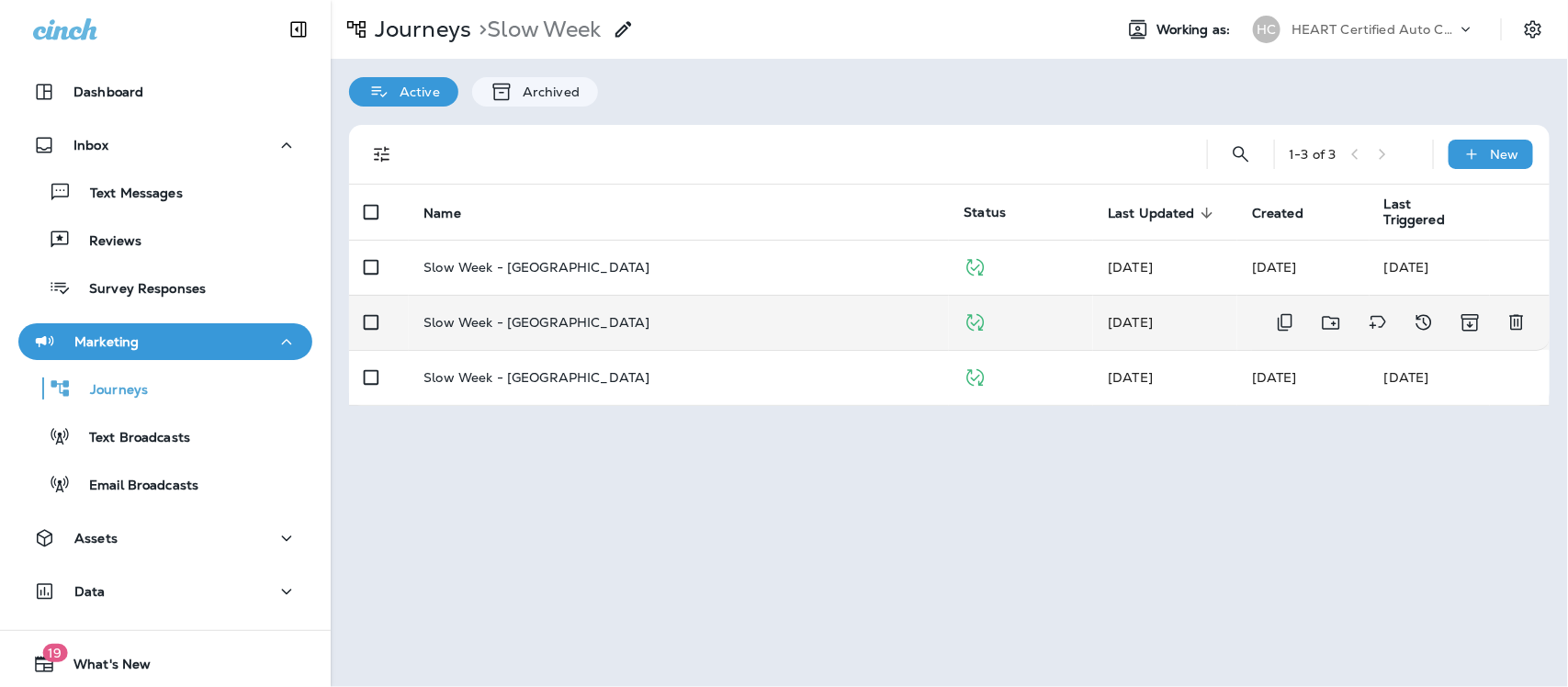
click at [544, 323] on p "Slow Week - [GEOGRAPHIC_DATA]" at bounding box center [537, 322] width 226 height 14
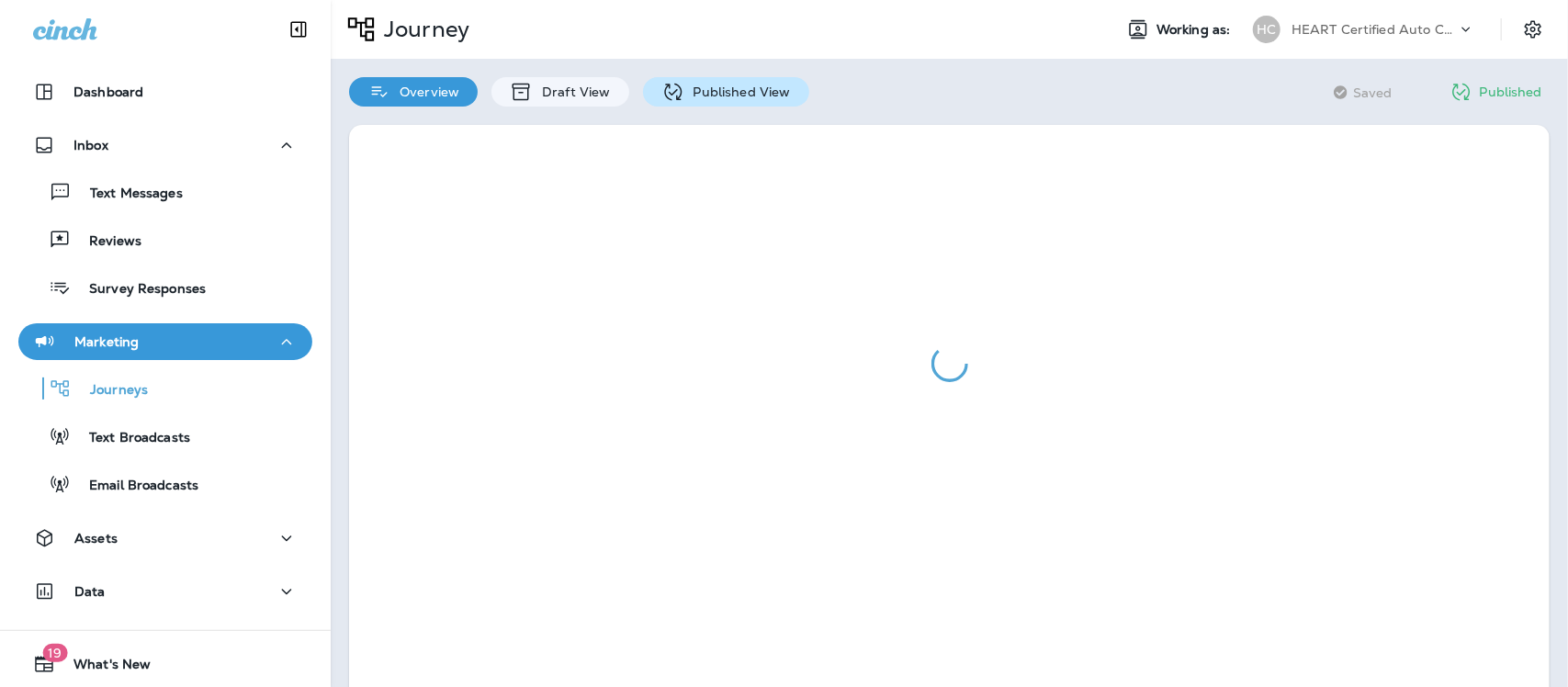
click at [727, 93] on p "Published View" at bounding box center [737, 91] width 107 height 14
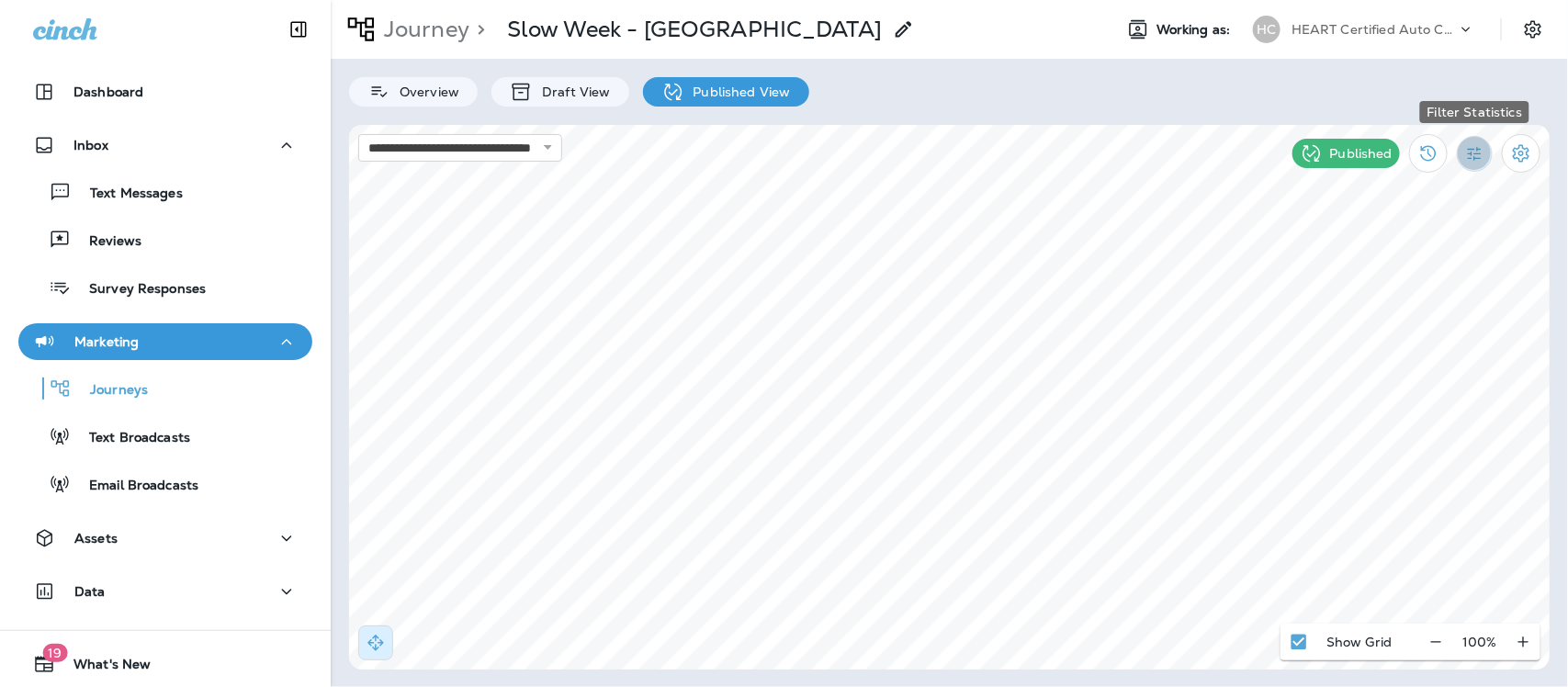
click at [1475, 156] on icon "Filter Statistics" at bounding box center [1475, 154] width 19 height 19
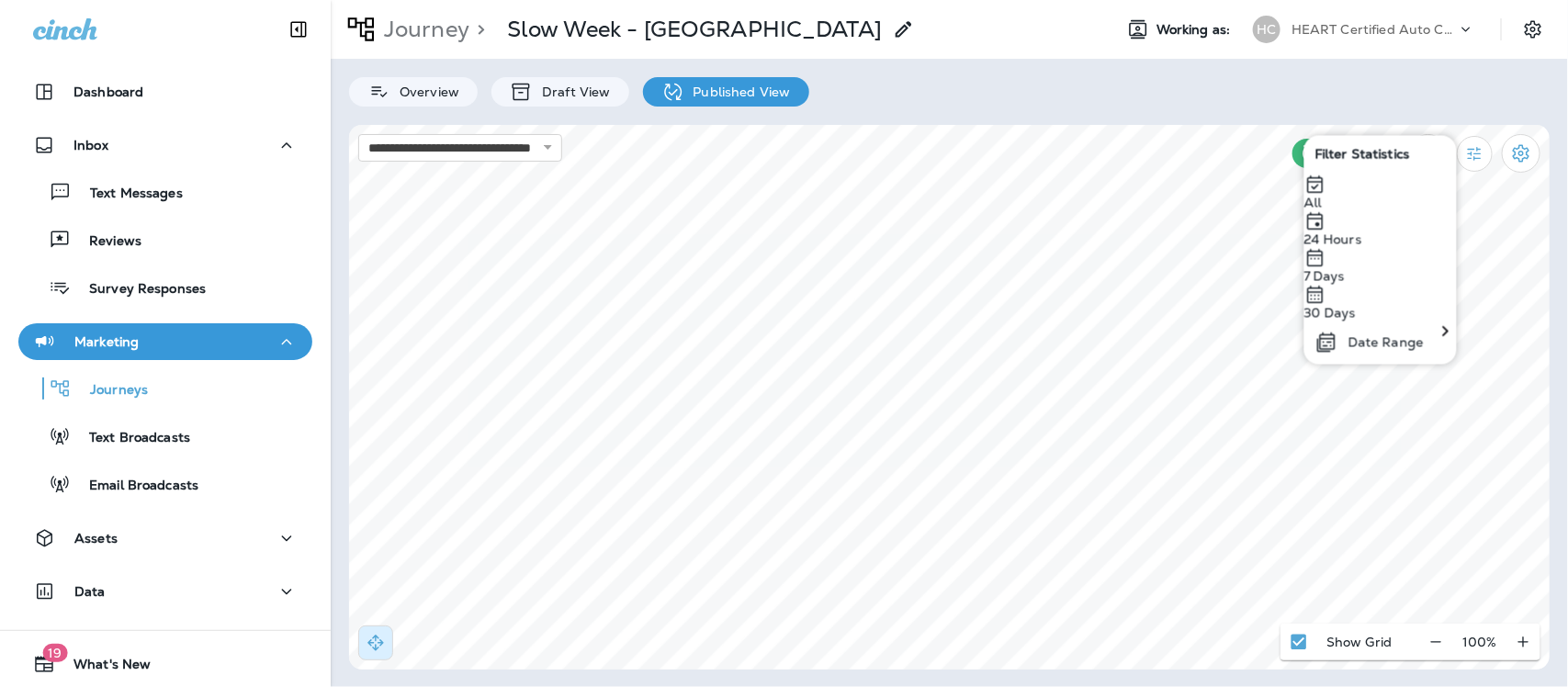
click at [1353, 86] on div "Overview Draft View Published View" at bounding box center [950, 83] width 1238 height 48
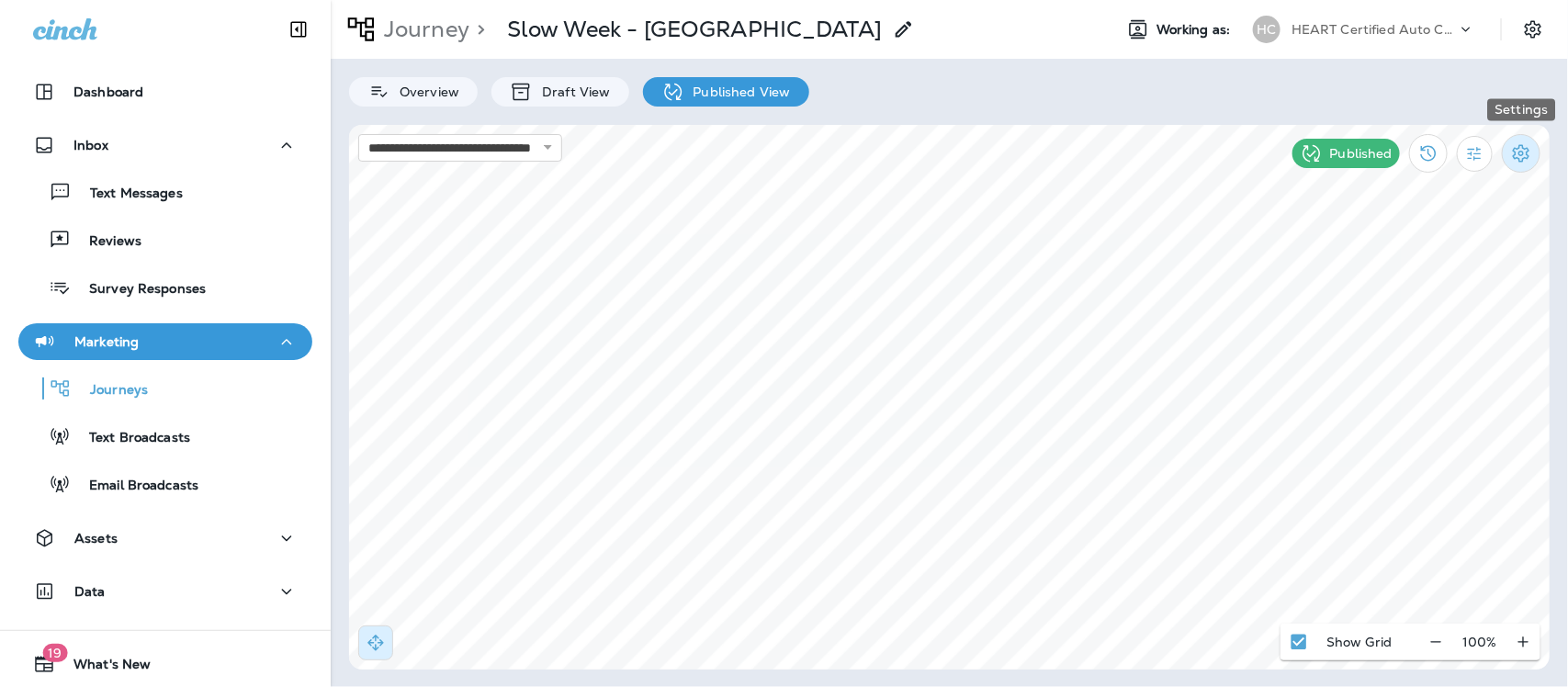
click at [1520, 156] on icon "Settings" at bounding box center [1520, 153] width 22 height 22
click at [1254, 104] on div at bounding box center [784, 344] width 1568 height 687
click at [562, 147] on select "**********" at bounding box center [461, 147] width 204 height 28
click at [562, 145] on select "**********" at bounding box center [461, 147] width 204 height 28
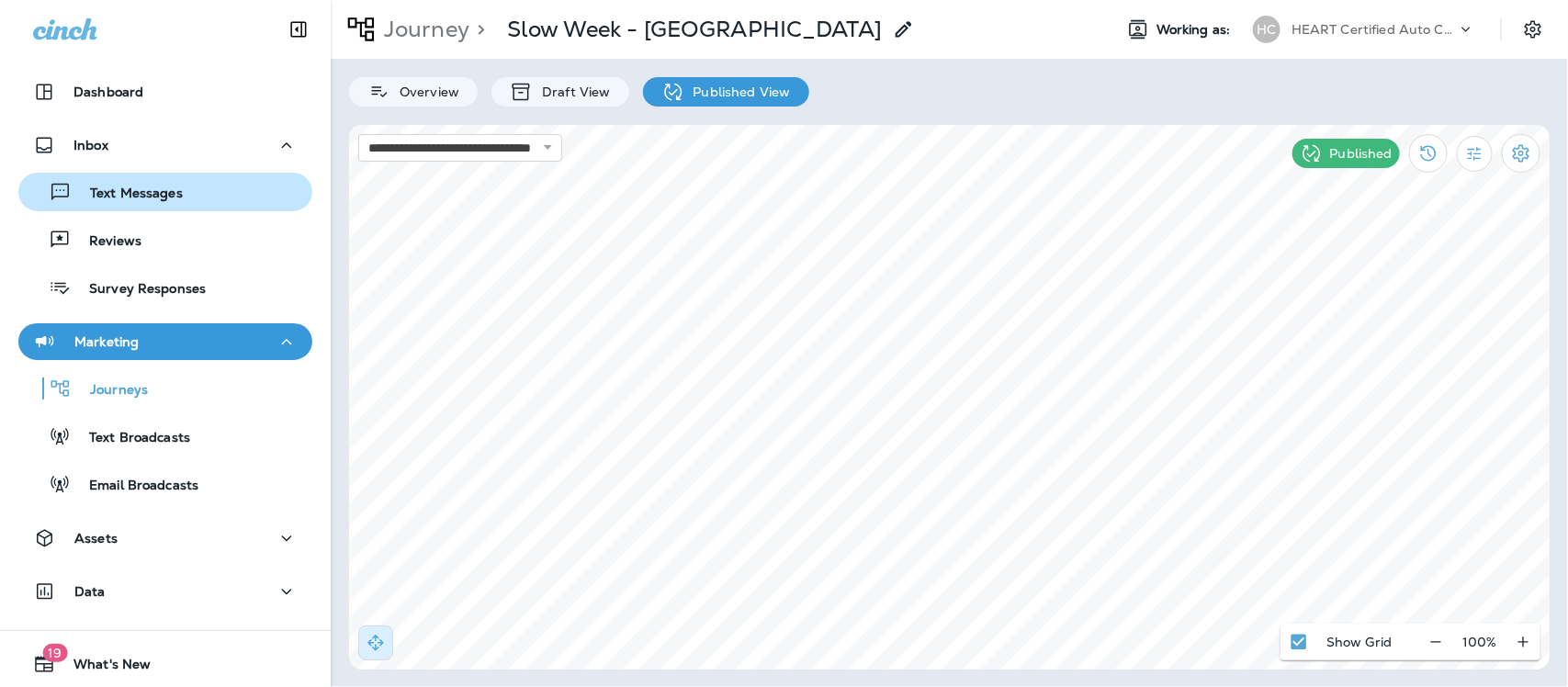
click at [131, 188] on p "Text Messages" at bounding box center [127, 194] width 111 height 17
